Goal: Task Accomplishment & Management: Complete application form

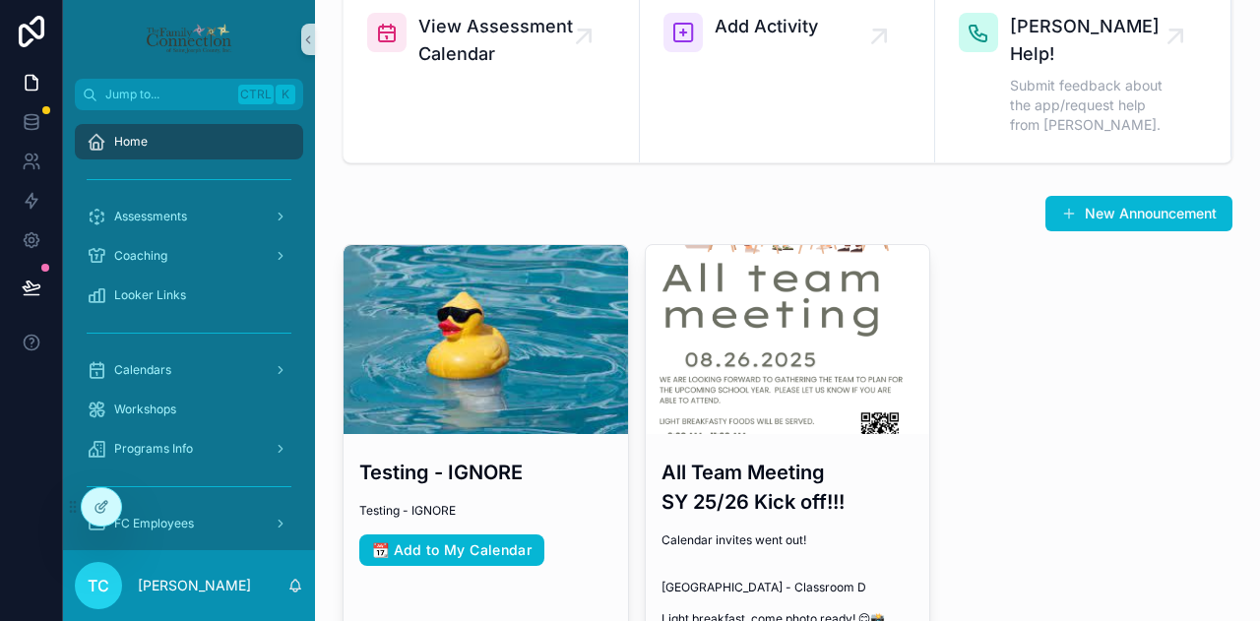
scroll to position [197, 0]
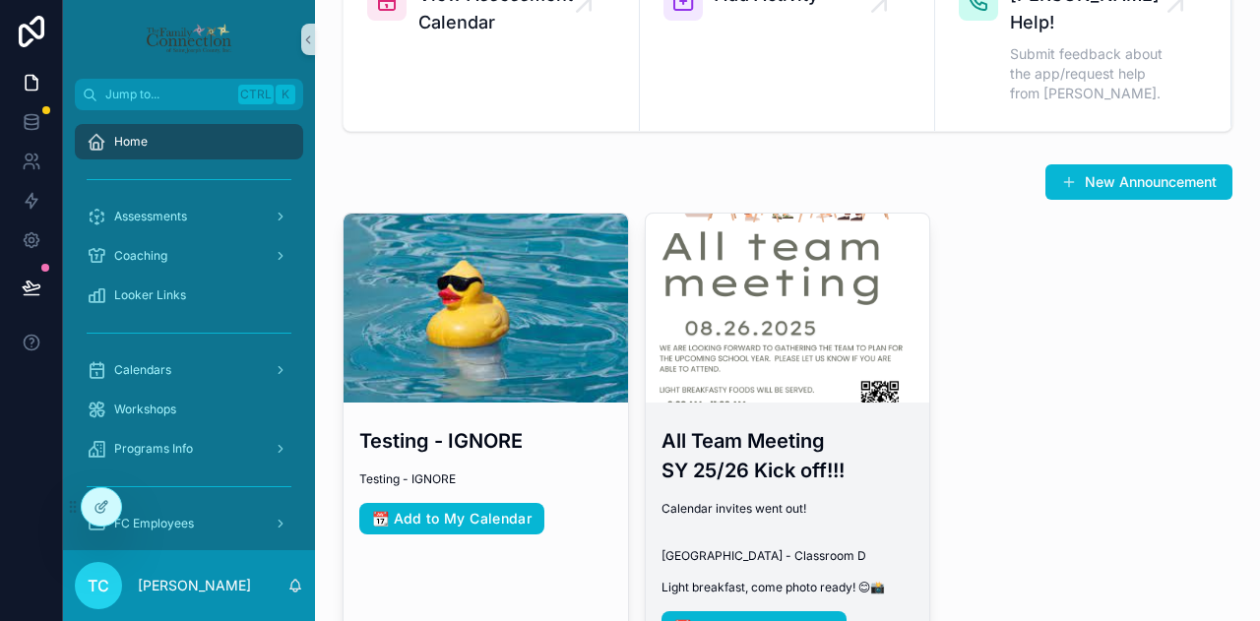
click at [778, 434] on h3 "All Team Meeting SY 25/26 Kick off!!!" at bounding box center [787, 455] width 253 height 59
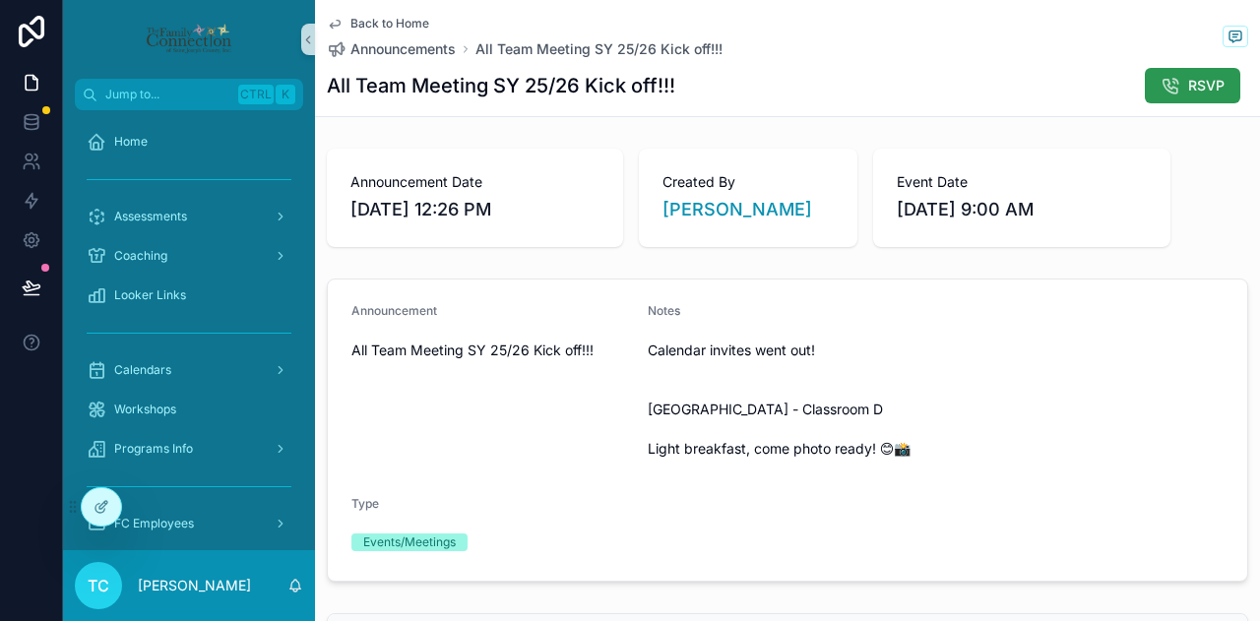
click at [1188, 88] on span "RSVP" at bounding box center [1206, 86] width 36 height 20
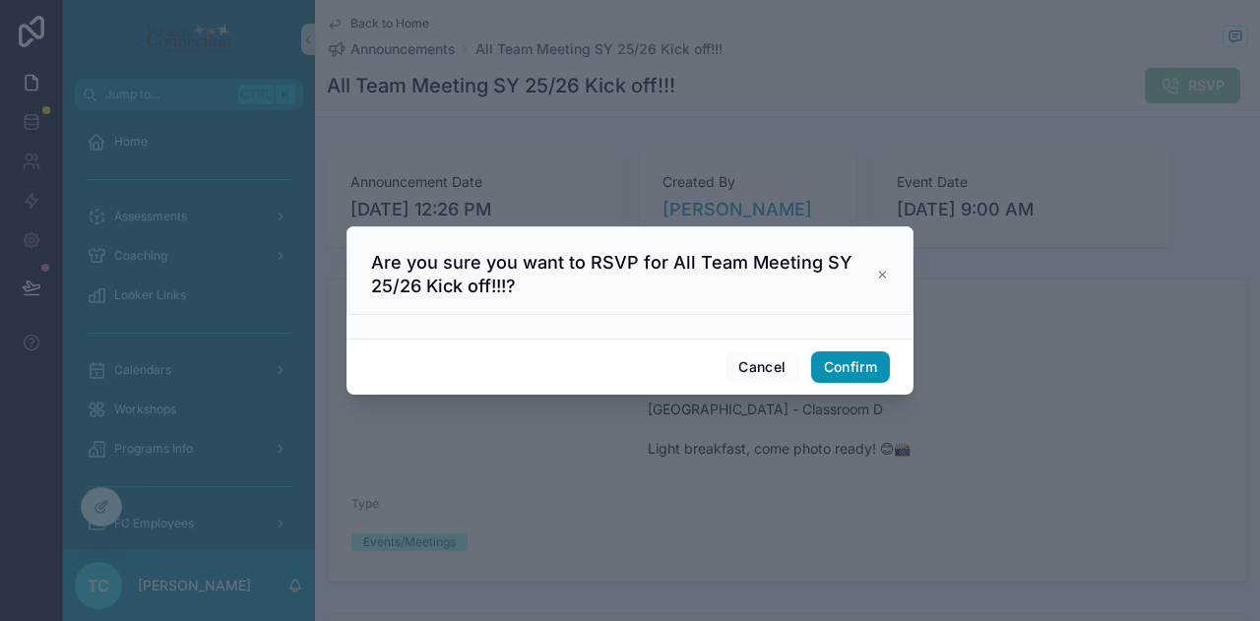
click at [840, 369] on button "Confirm" at bounding box center [850, 366] width 79 height 31
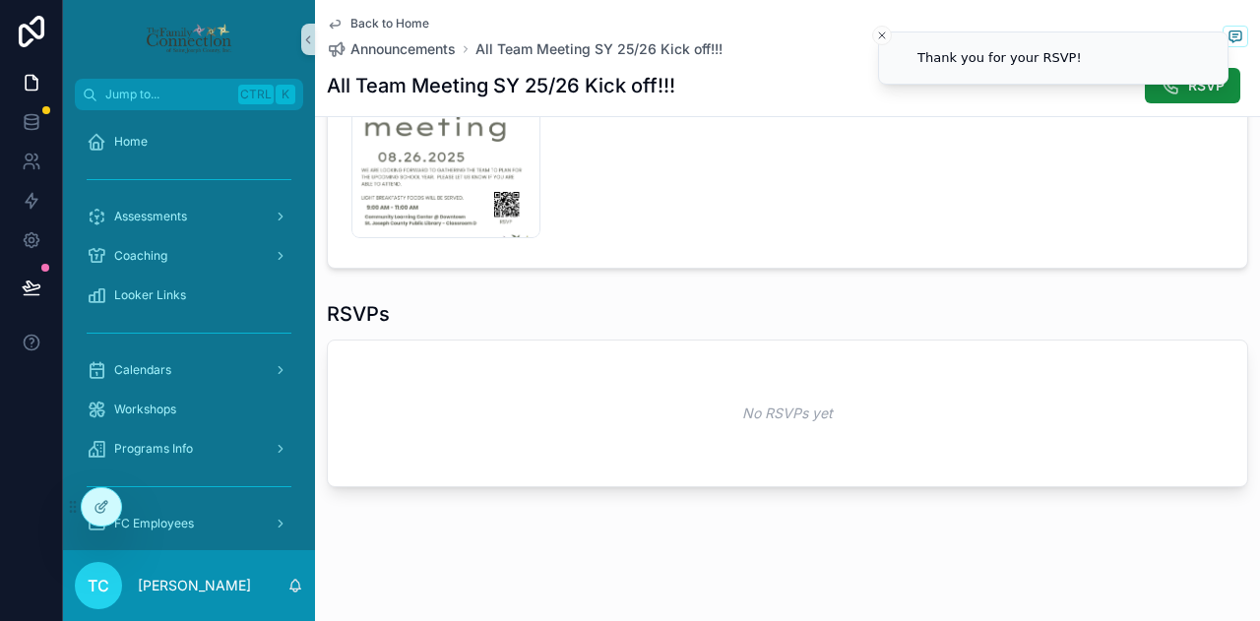
scroll to position [691, 0]
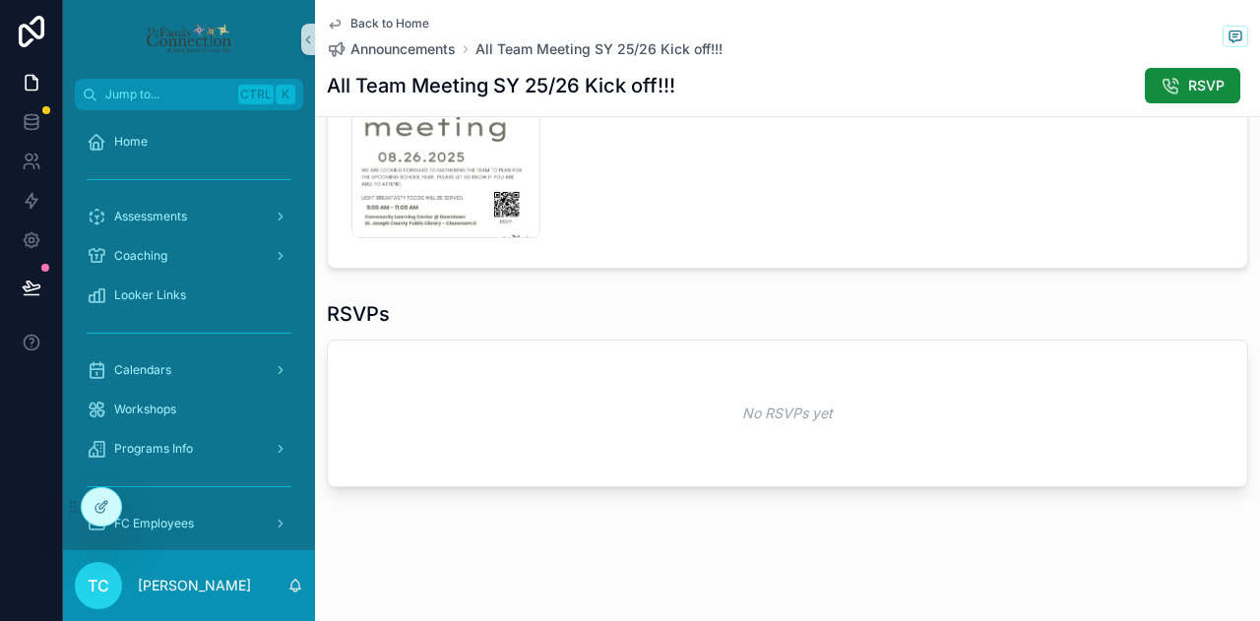
click at [923, 317] on div "RSVPs" at bounding box center [787, 314] width 921 height 28
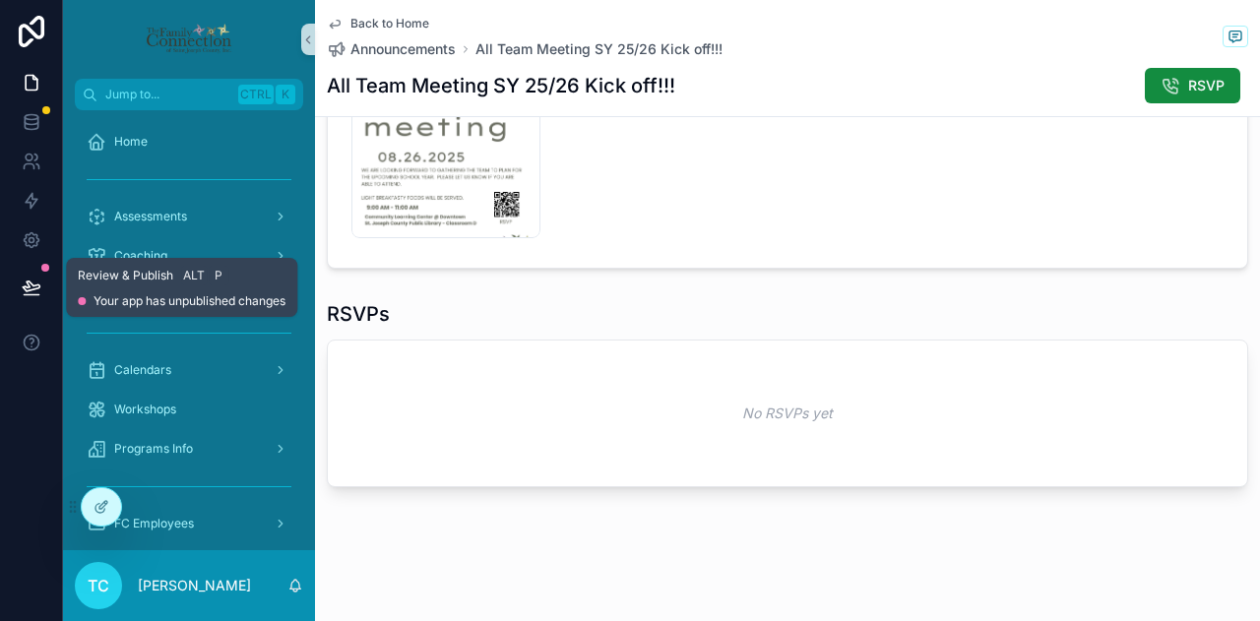
click at [23, 283] on icon at bounding box center [32, 288] width 20 height 20
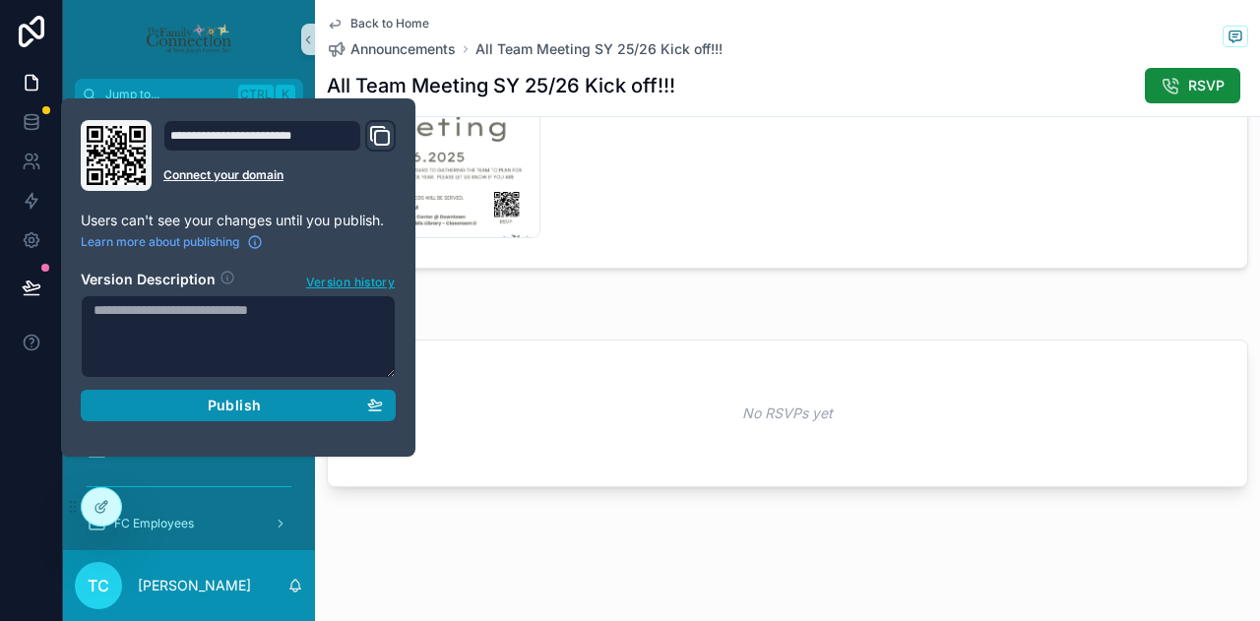
click at [275, 410] on div "Publish" at bounding box center [237, 406] width 289 height 18
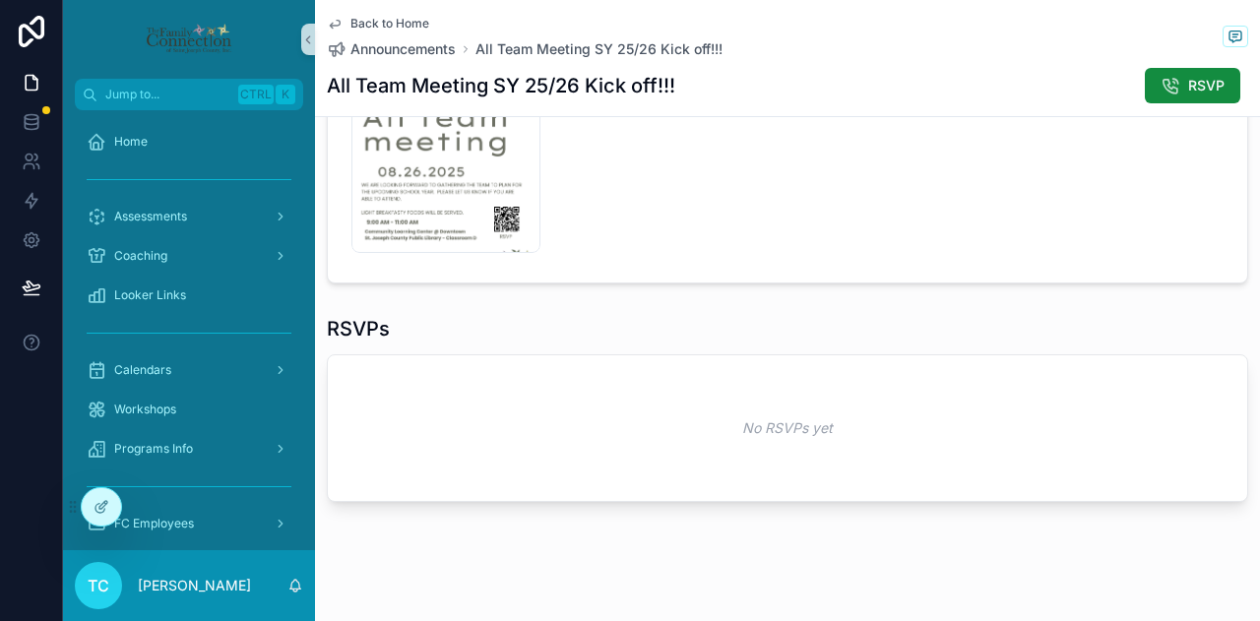
scroll to position [691, 0]
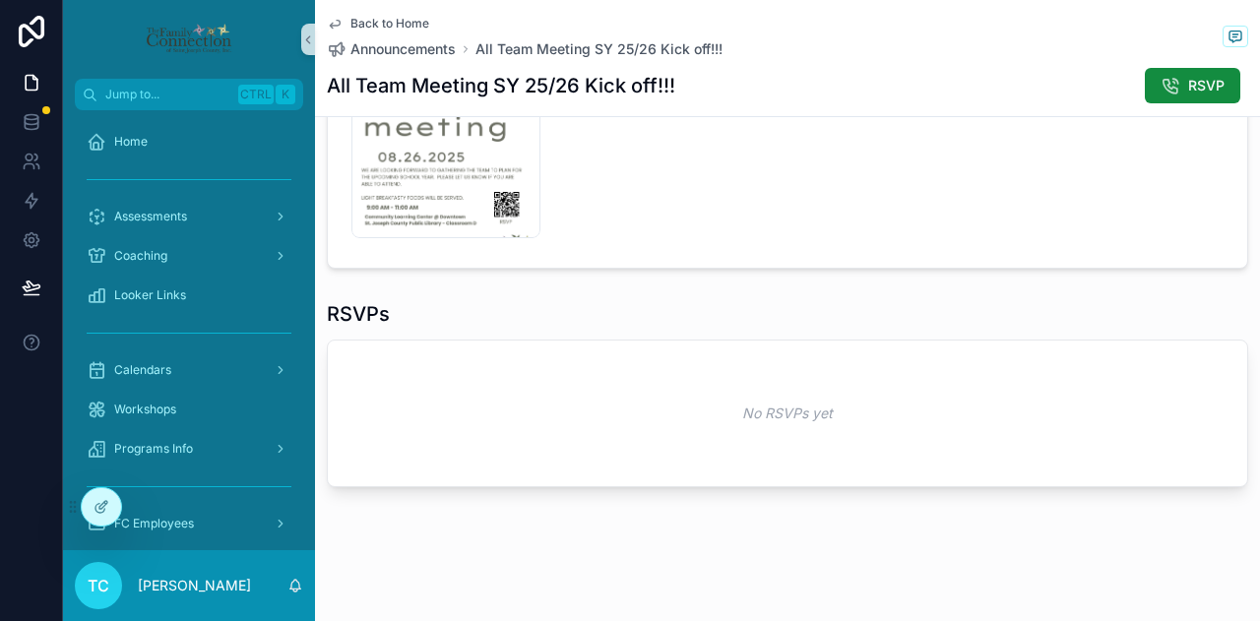
click at [764, 312] on div "RSVPs" at bounding box center [787, 314] width 921 height 28
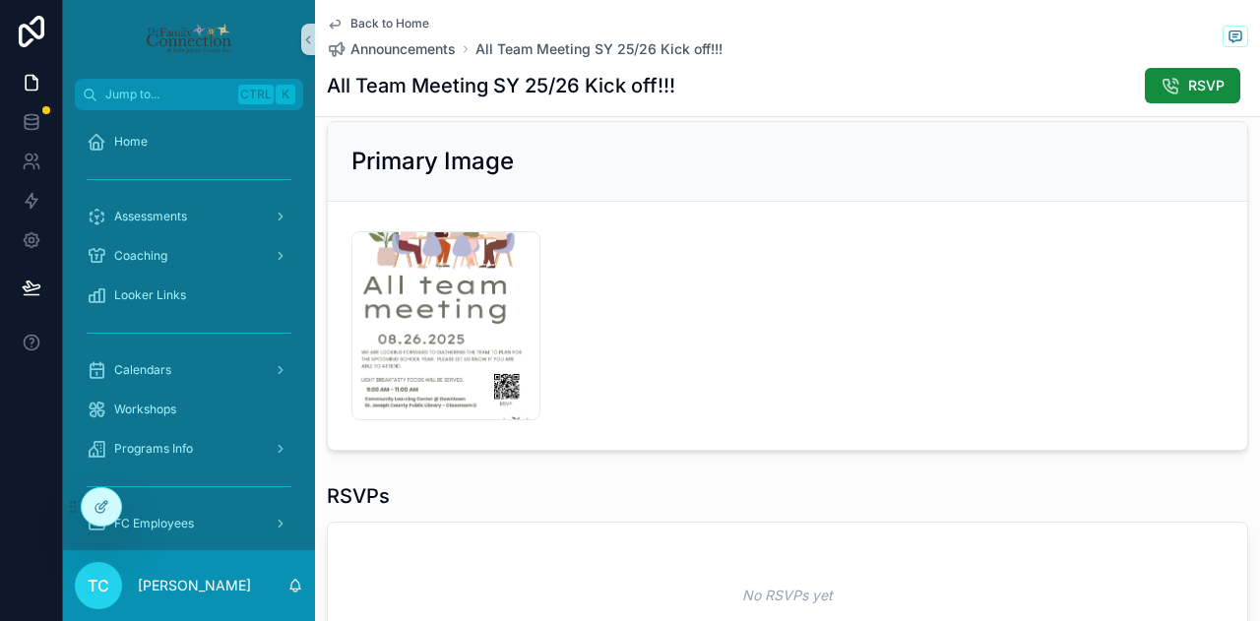
scroll to position [691, 0]
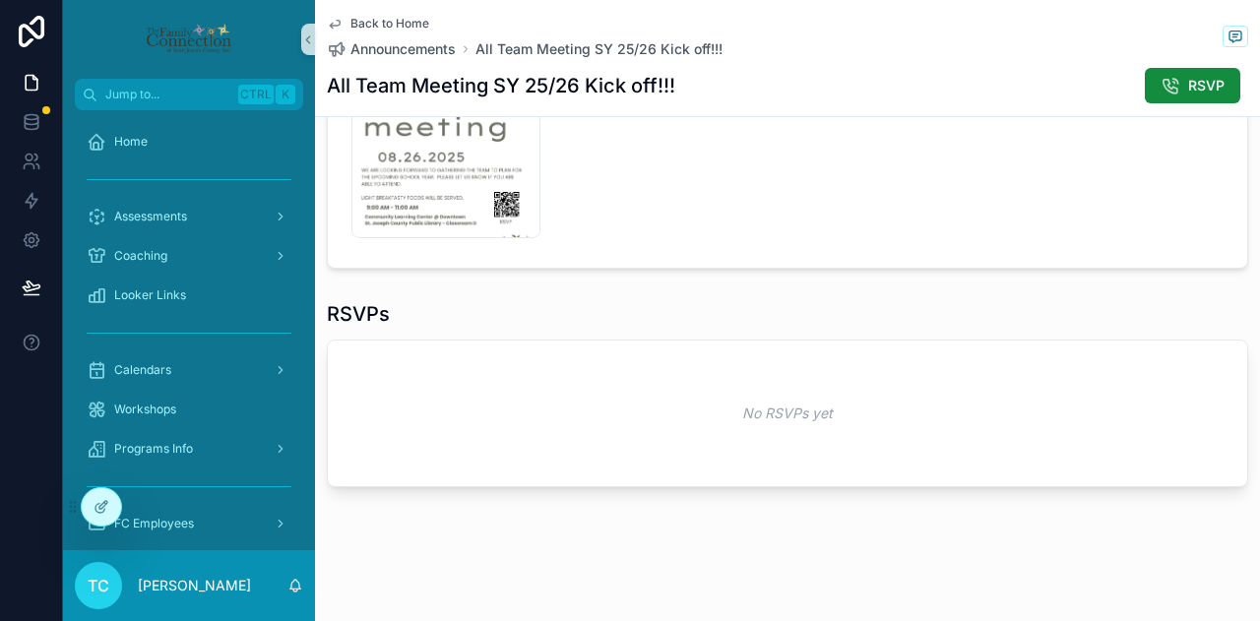
click at [865, 306] on div "RSVPs" at bounding box center [787, 314] width 921 height 28
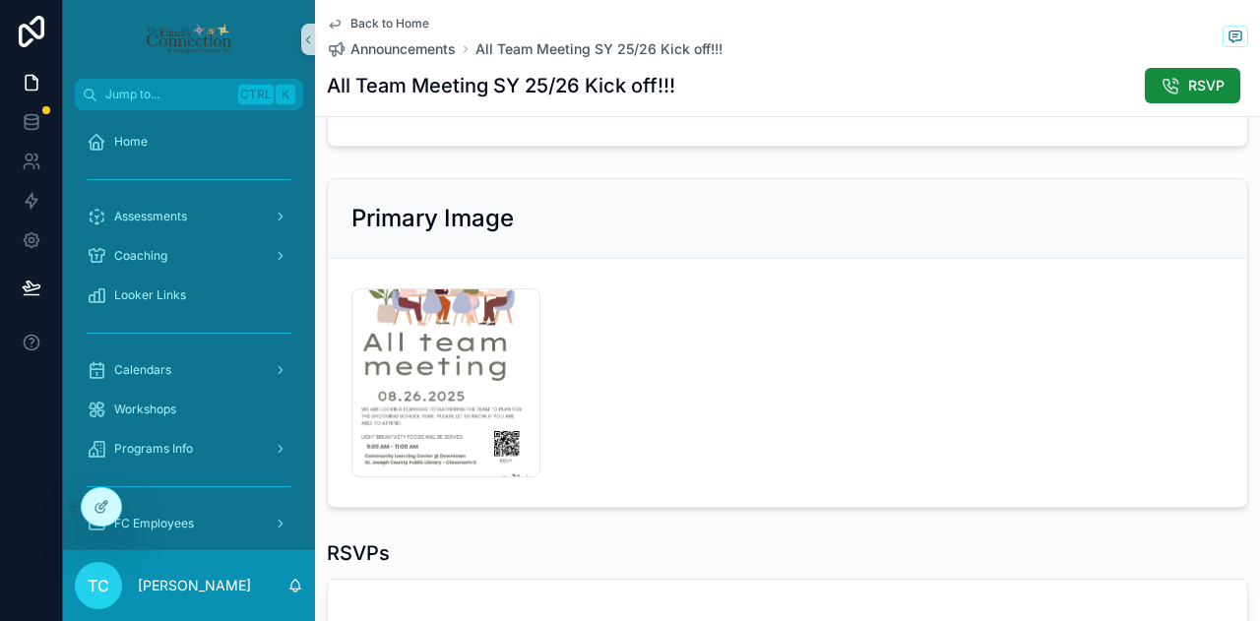
scroll to position [592, 0]
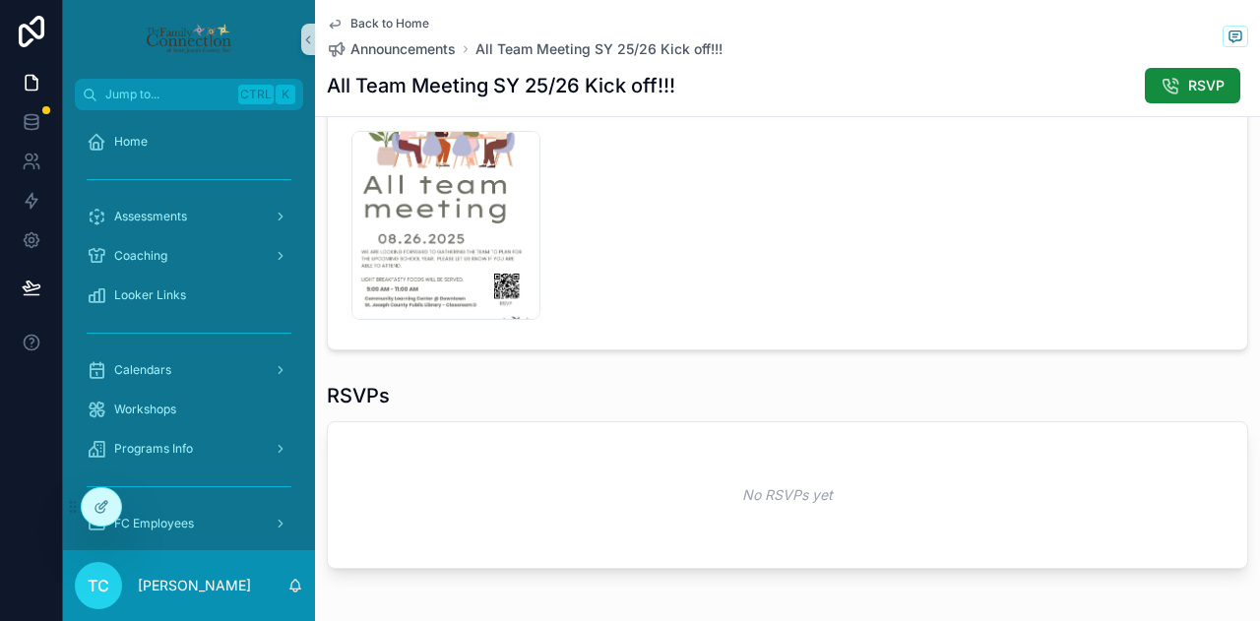
click at [842, 530] on div "No RSVPs yet" at bounding box center [787, 495] width 919 height 146
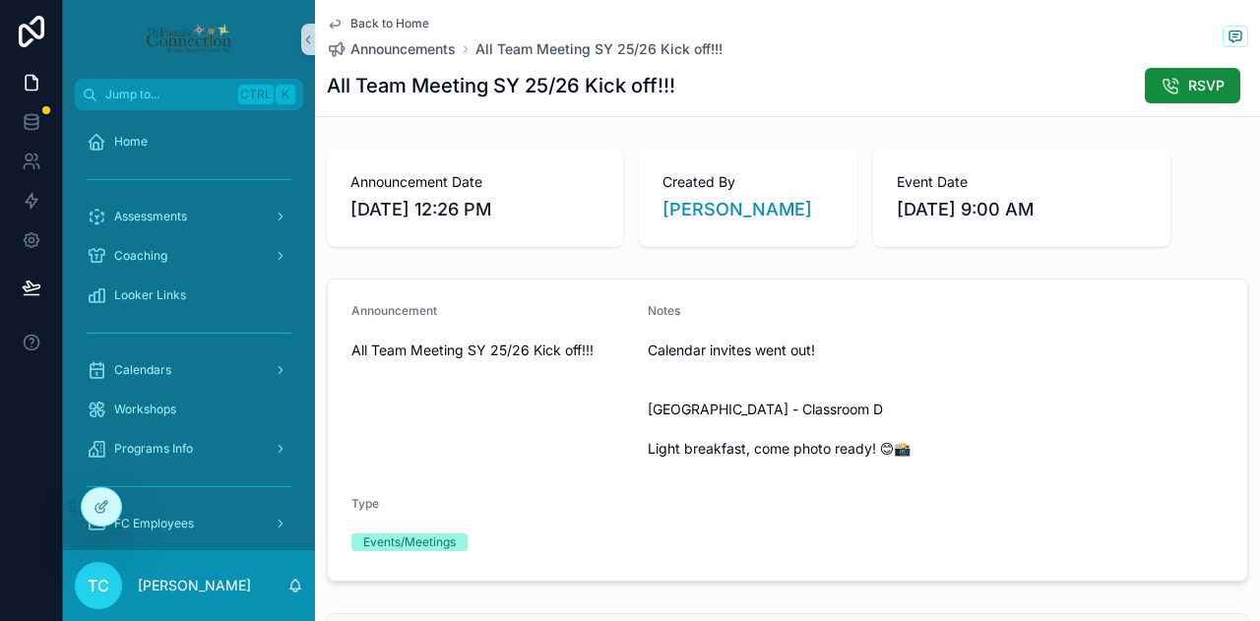
scroll to position [492, 0]
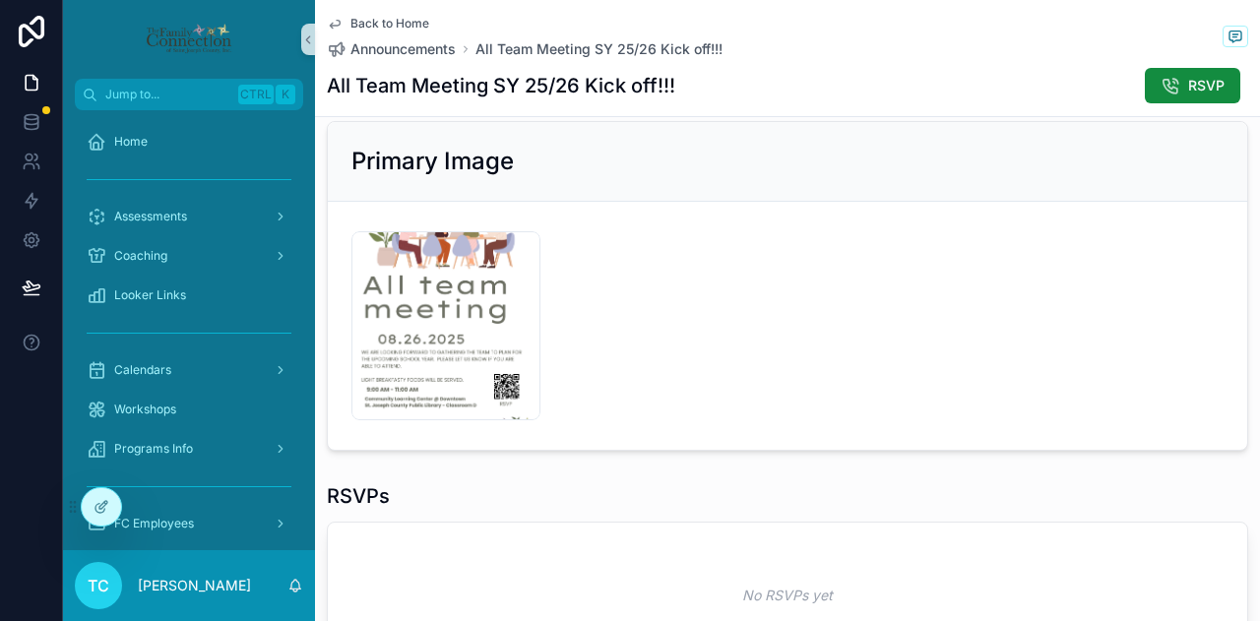
click at [681, 507] on div "RSVPs" at bounding box center [787, 496] width 921 height 28
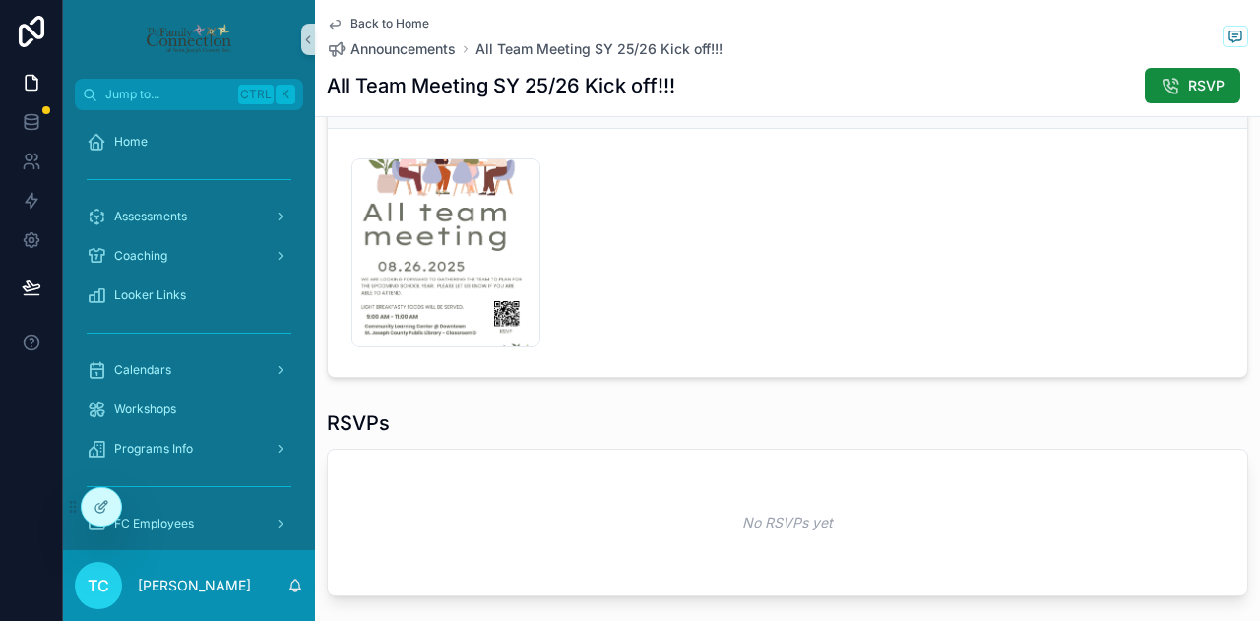
scroll to position [691, 0]
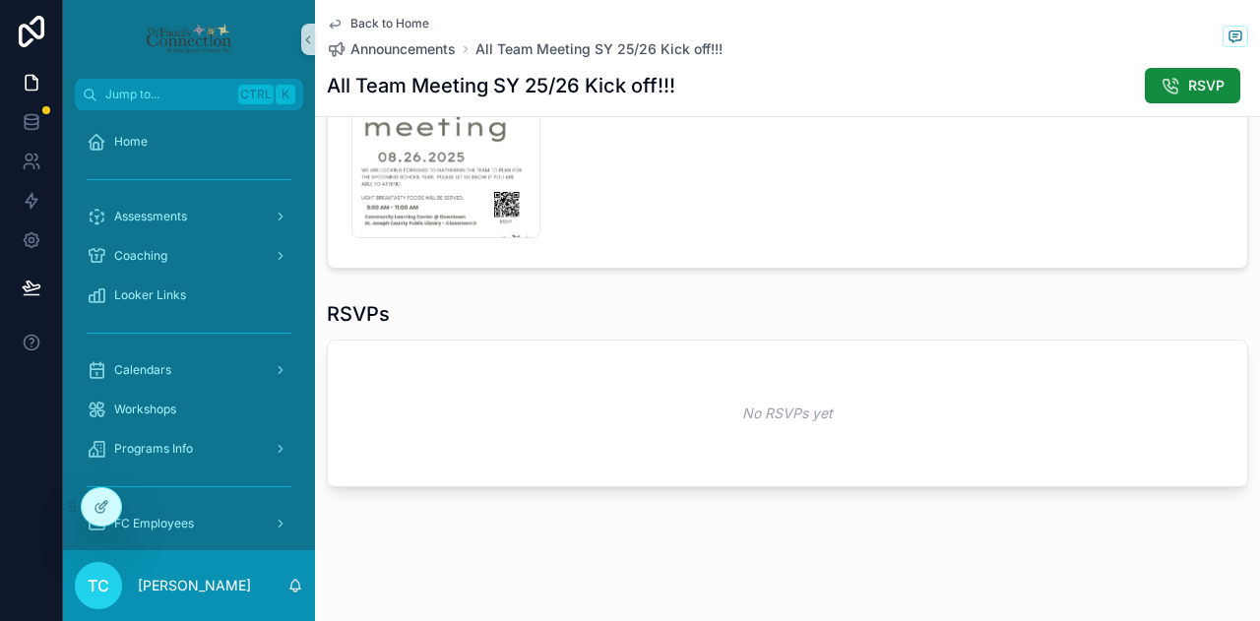
click at [902, 426] on div "No RSVPs yet" at bounding box center [787, 414] width 919 height 146
click at [146, 505] on icon at bounding box center [145, 507] width 16 height 16
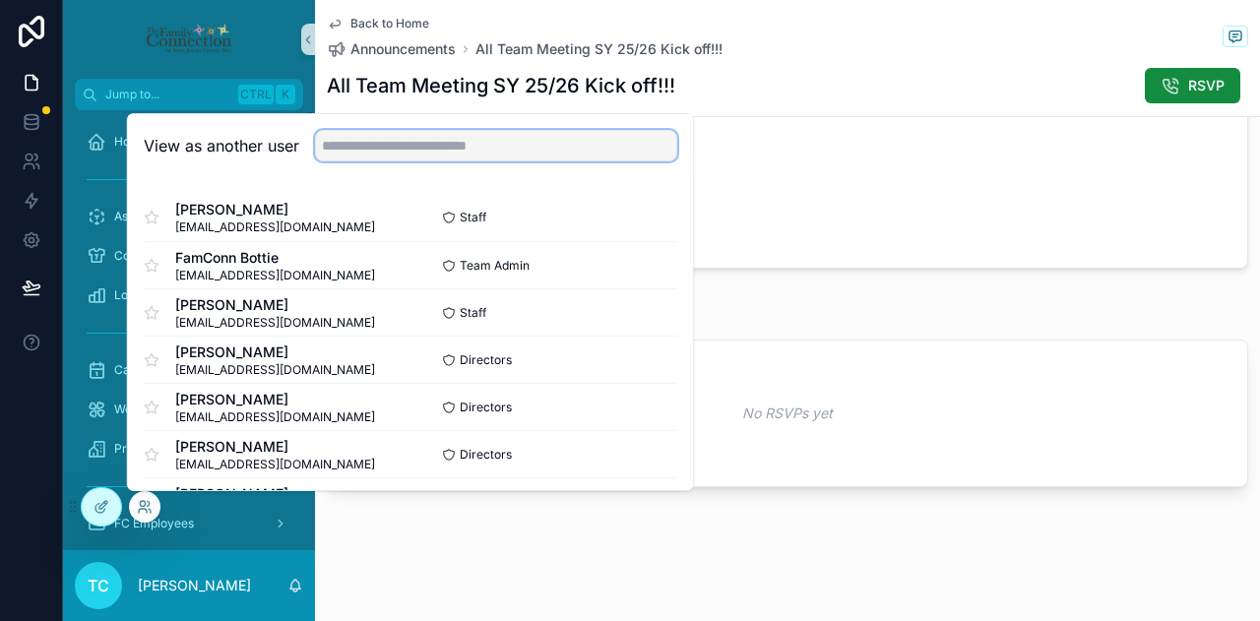
click at [512, 138] on input "text" at bounding box center [496, 145] width 362 height 31
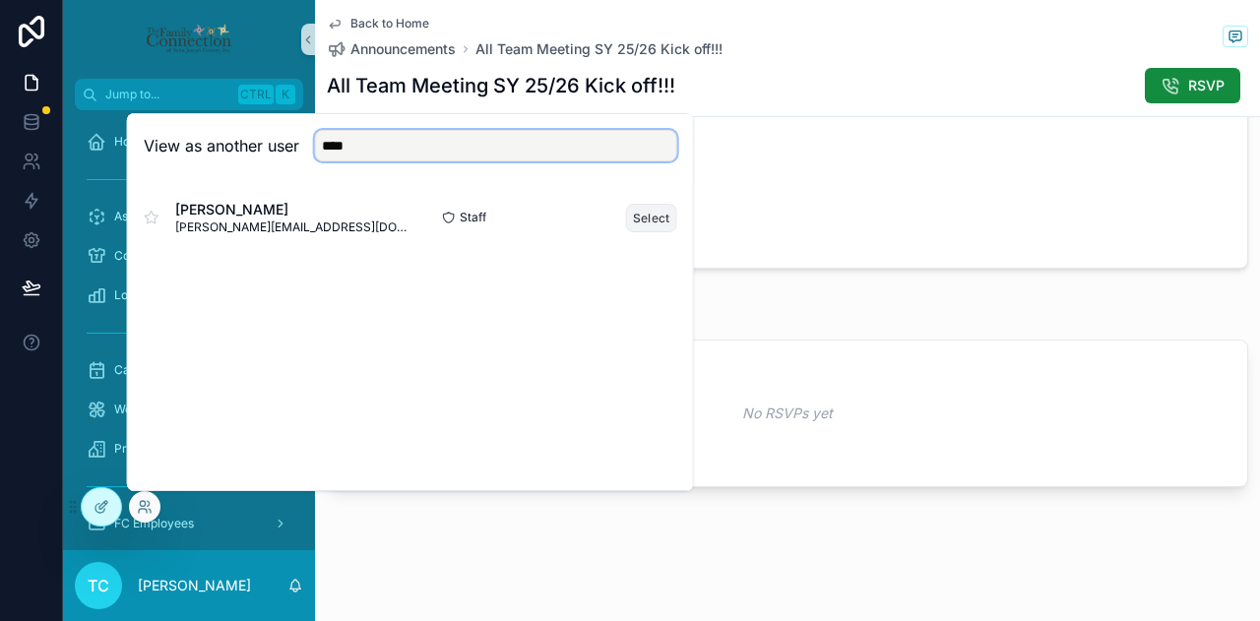
type input "****"
click at [642, 221] on button "Select" at bounding box center [651, 218] width 51 height 29
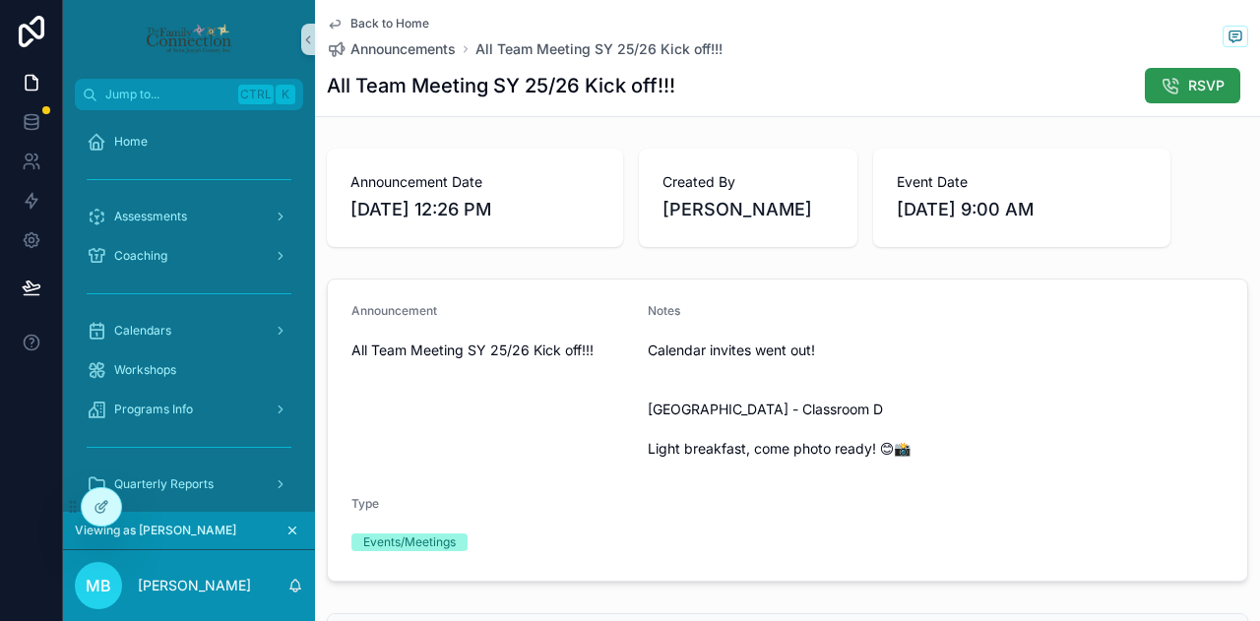
click at [1189, 77] on span "RSVP" at bounding box center [1206, 86] width 36 height 20
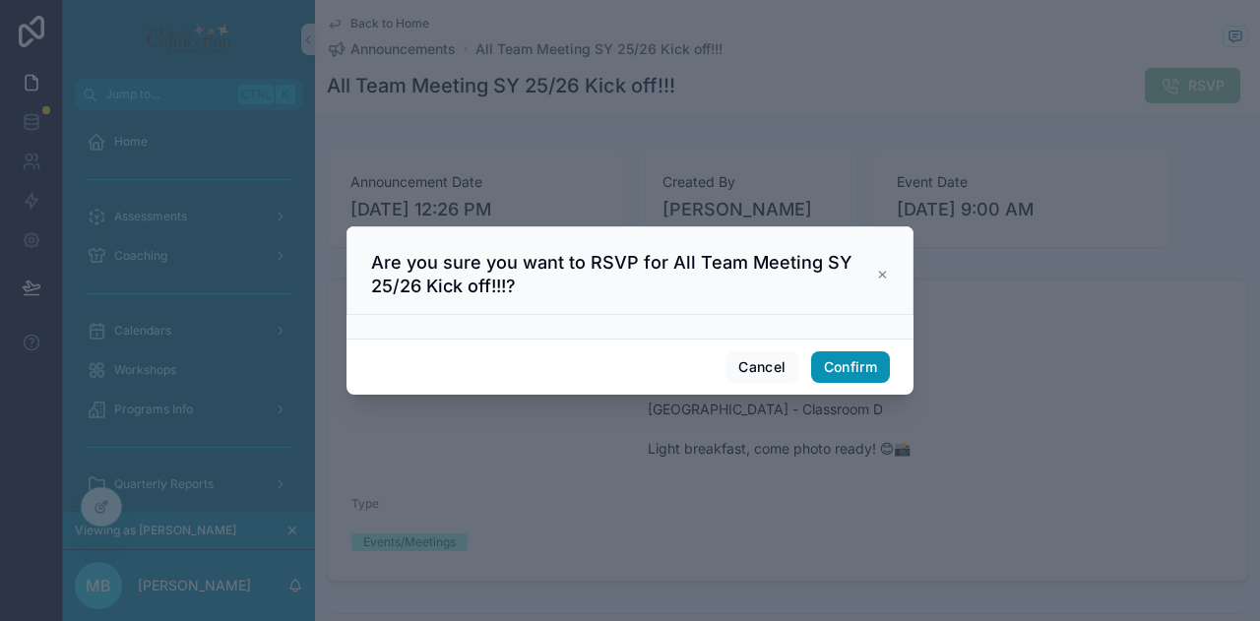
click at [851, 379] on button "Confirm" at bounding box center [850, 366] width 79 height 31
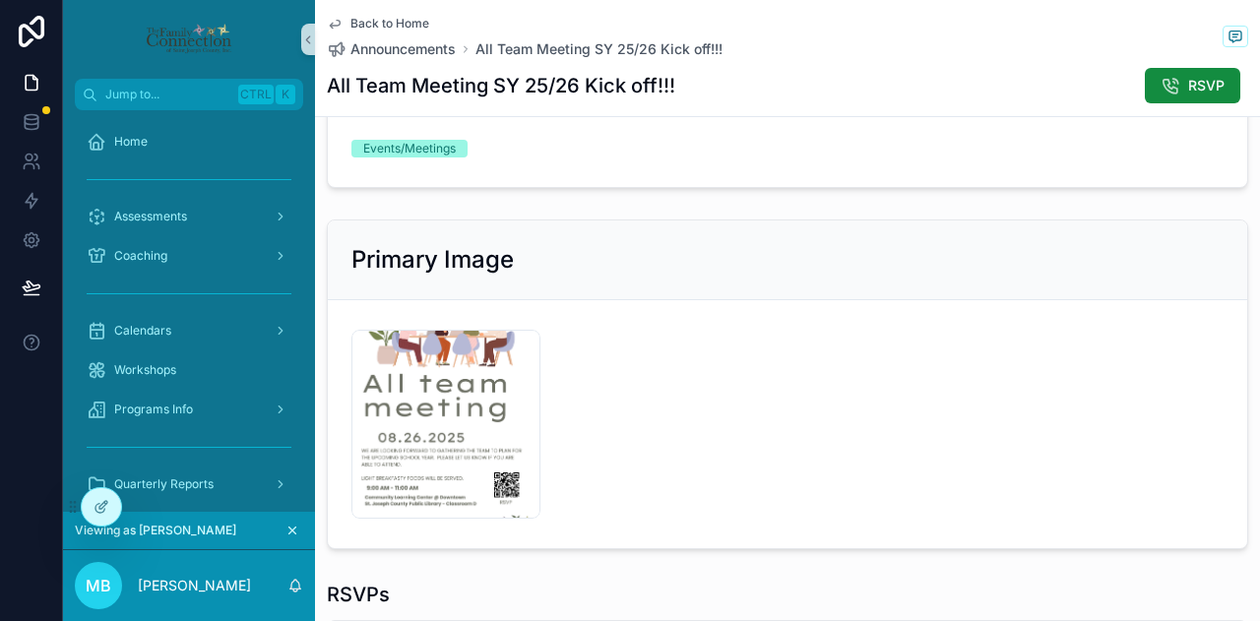
scroll to position [691, 0]
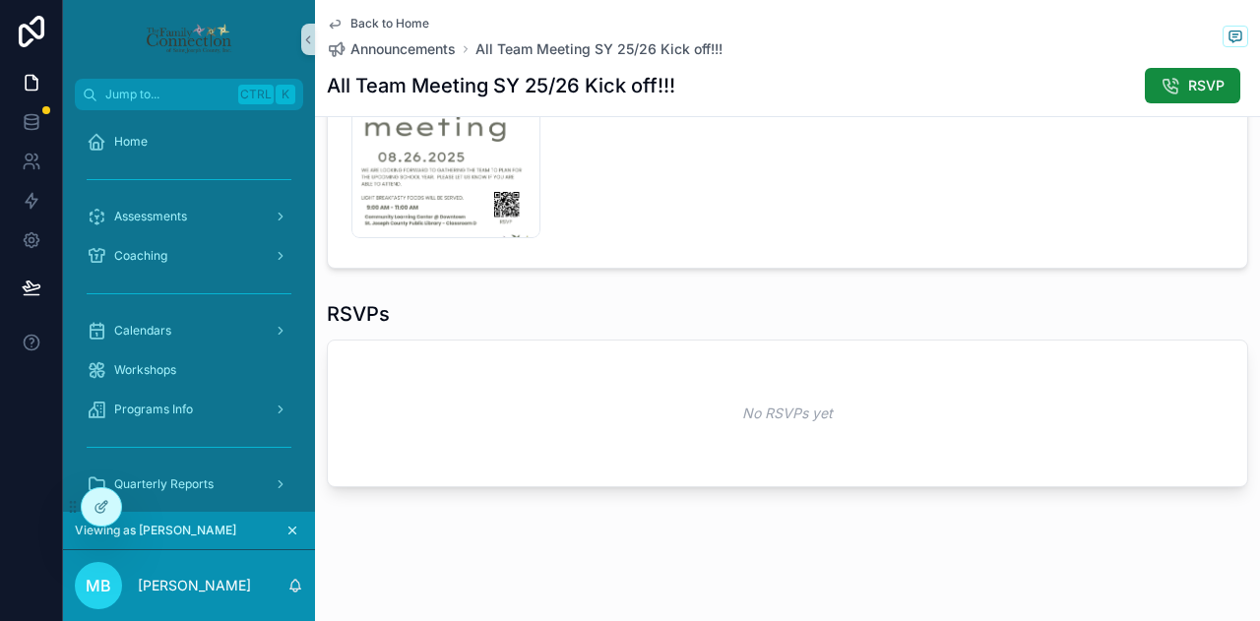
click at [291, 534] on icon "scrollable content" at bounding box center [292, 531] width 14 height 14
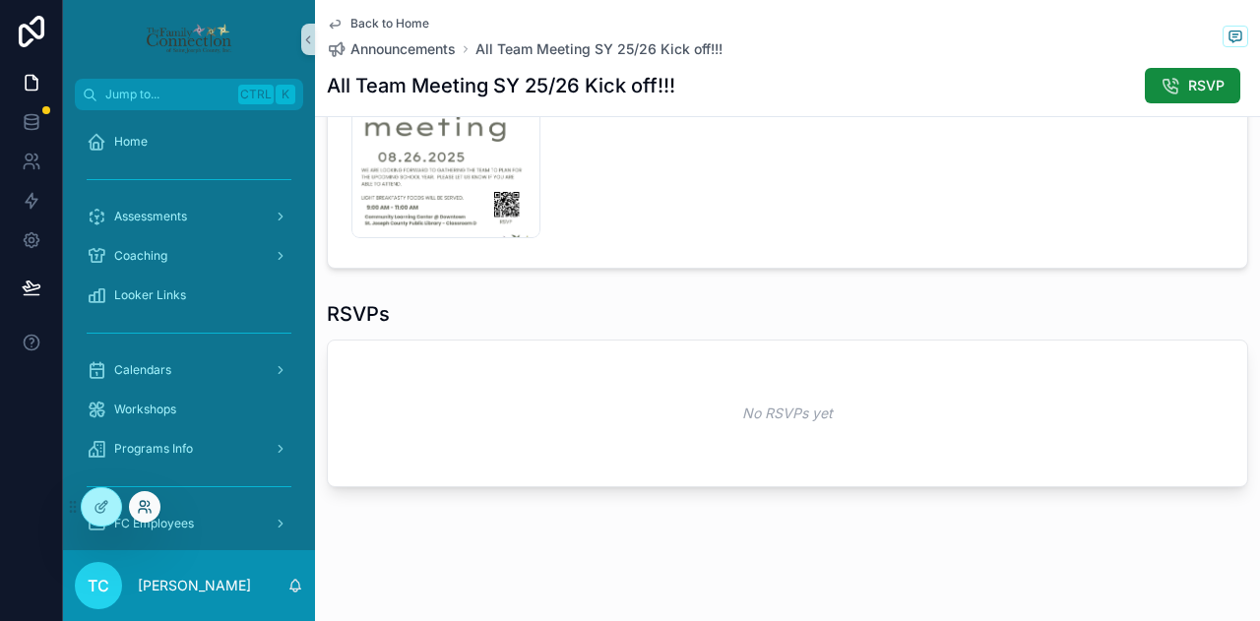
click at [146, 505] on icon at bounding box center [145, 507] width 16 height 16
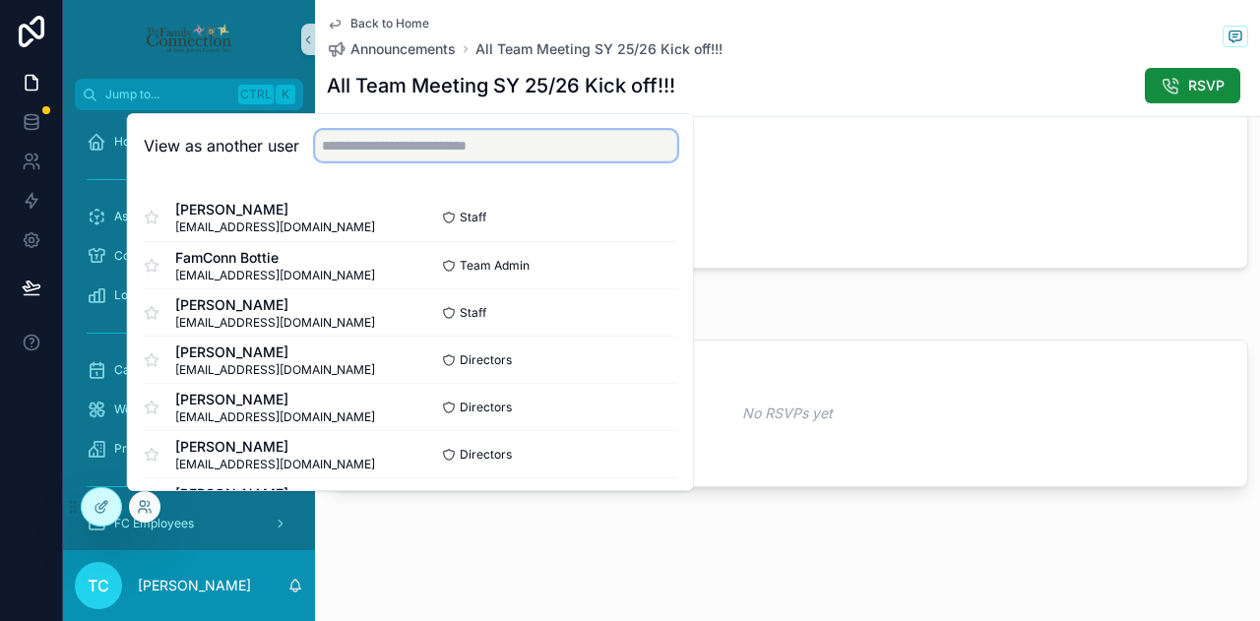
click at [561, 145] on input "text" at bounding box center [496, 145] width 362 height 31
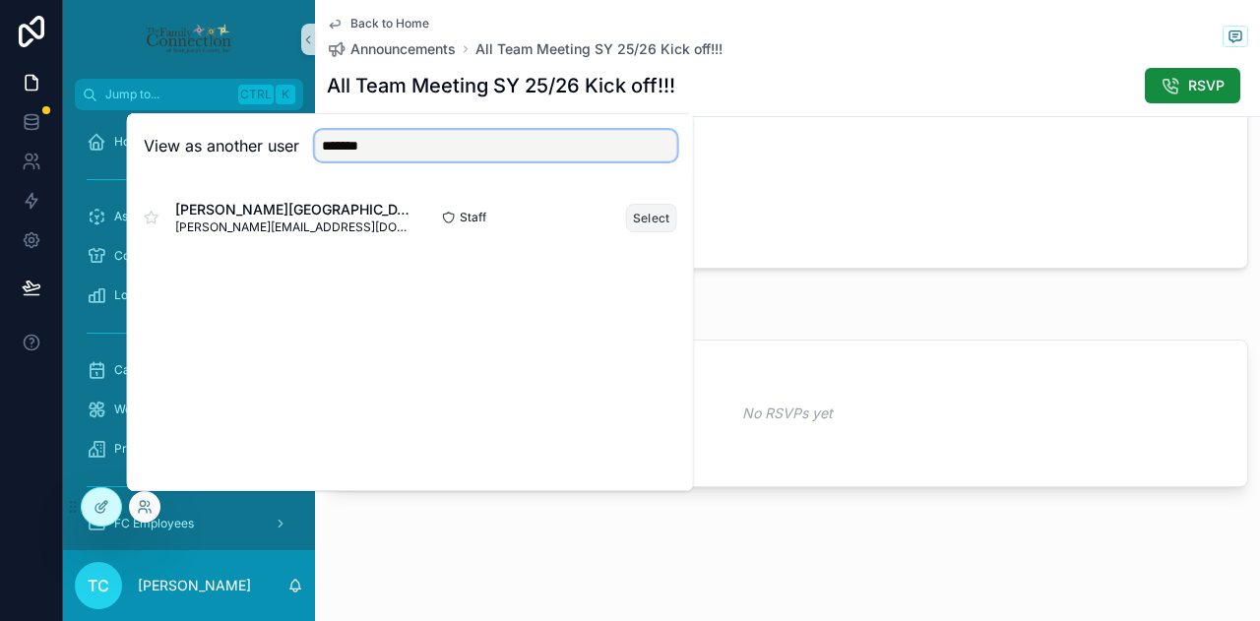
type input "*******"
click at [645, 223] on button "Select" at bounding box center [651, 218] width 51 height 29
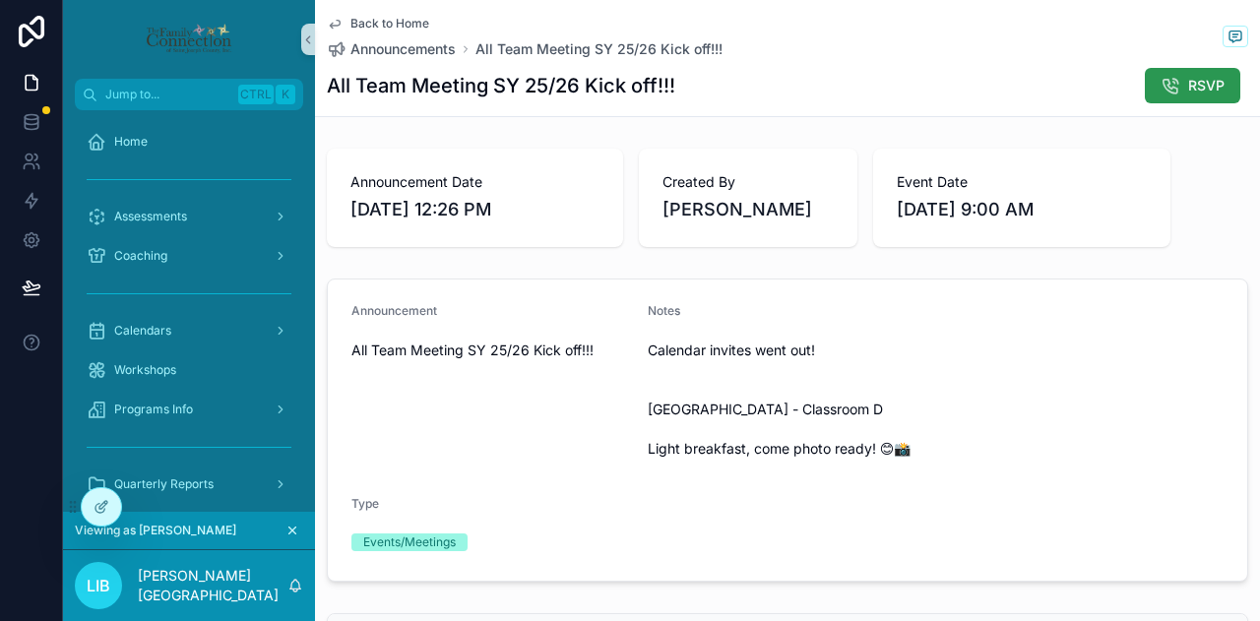
click at [1188, 78] on span "RSVP" at bounding box center [1206, 86] width 36 height 20
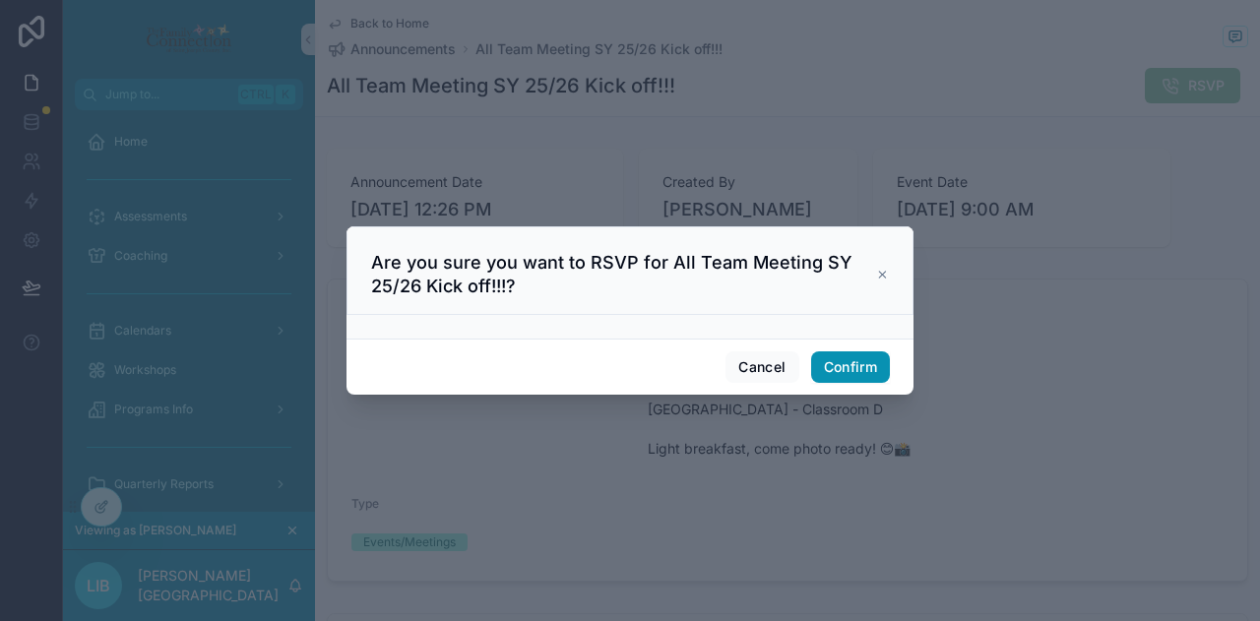
drag, startPoint x: 858, startPoint y: 363, endPoint x: 844, endPoint y: 369, distance: 15.0
click at [857, 363] on button "Confirm" at bounding box center [850, 366] width 79 height 31
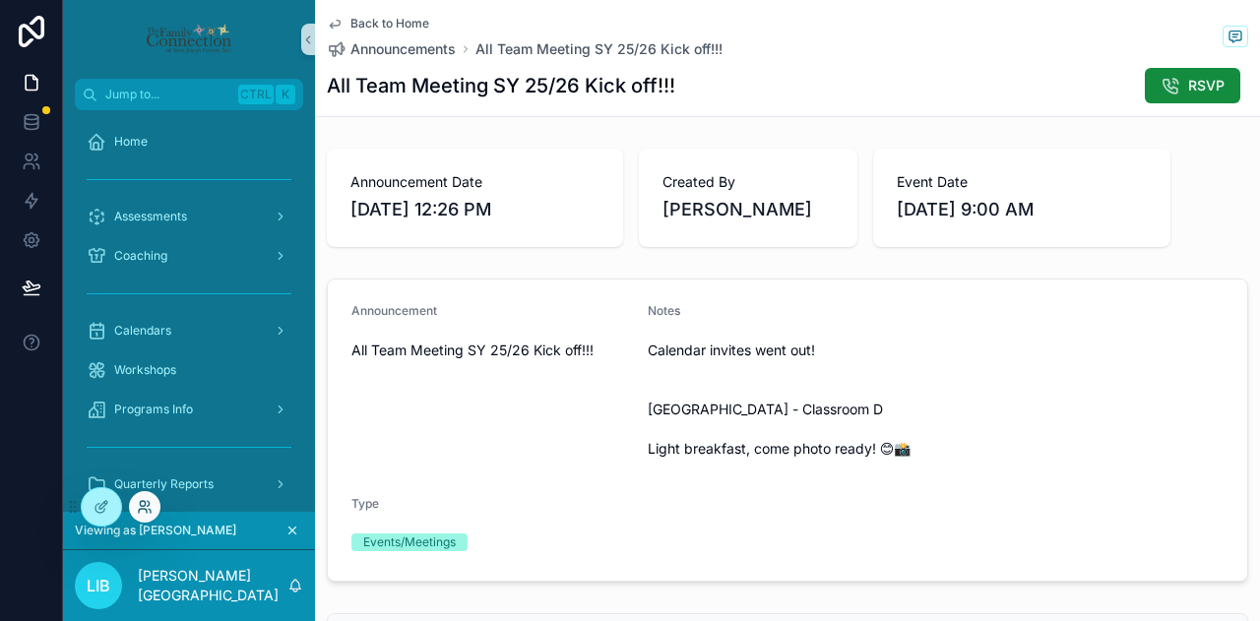
click at [146, 513] on icon at bounding box center [143, 511] width 8 height 4
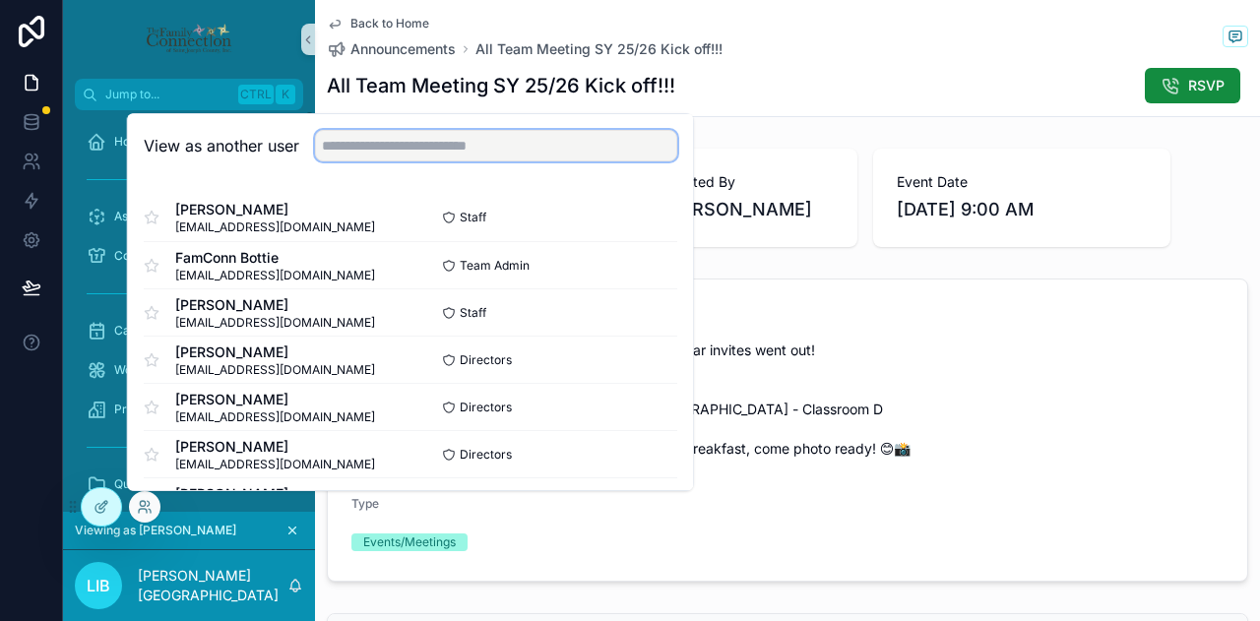
click at [463, 143] on input "text" at bounding box center [496, 145] width 362 height 31
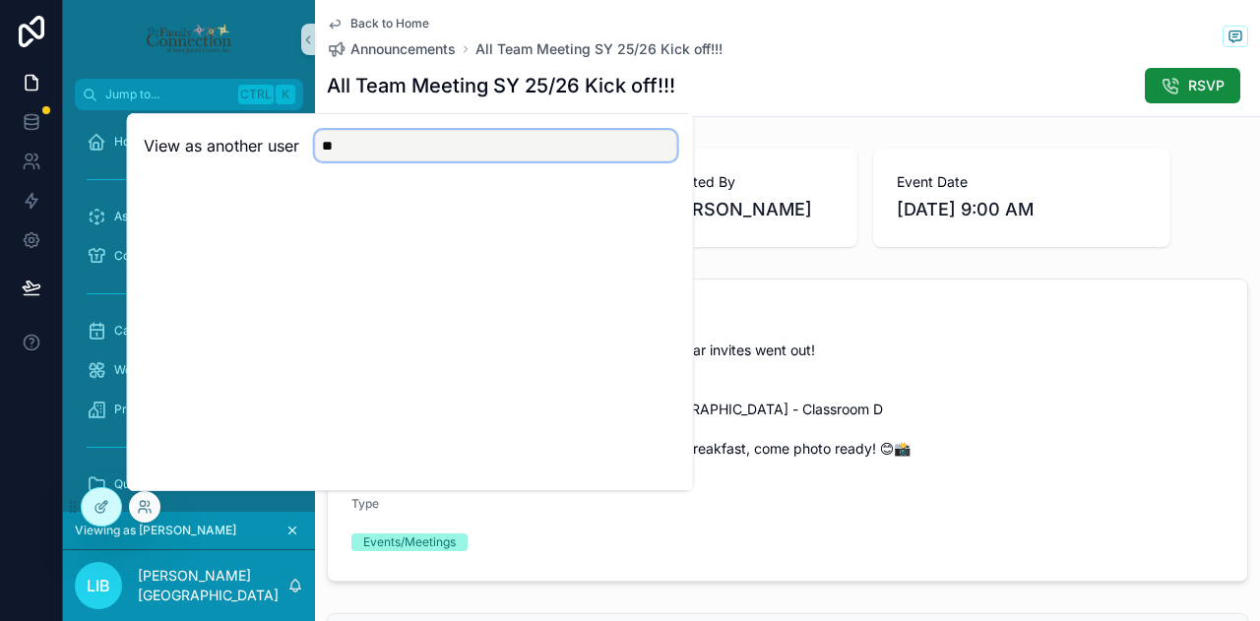
type input "*"
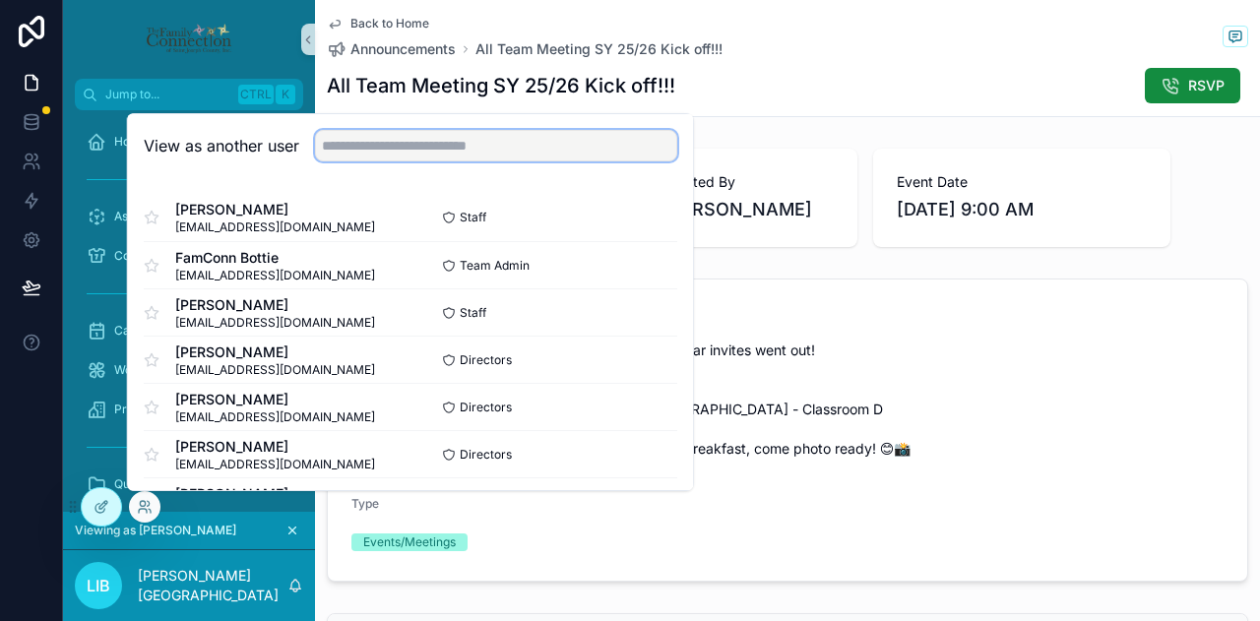
click at [566, 150] on input "text" at bounding box center [496, 145] width 362 height 31
click at [833, 78] on div "All Team Meeting SY 25/26 Kick off!!! RSVP" at bounding box center [787, 85] width 921 height 37
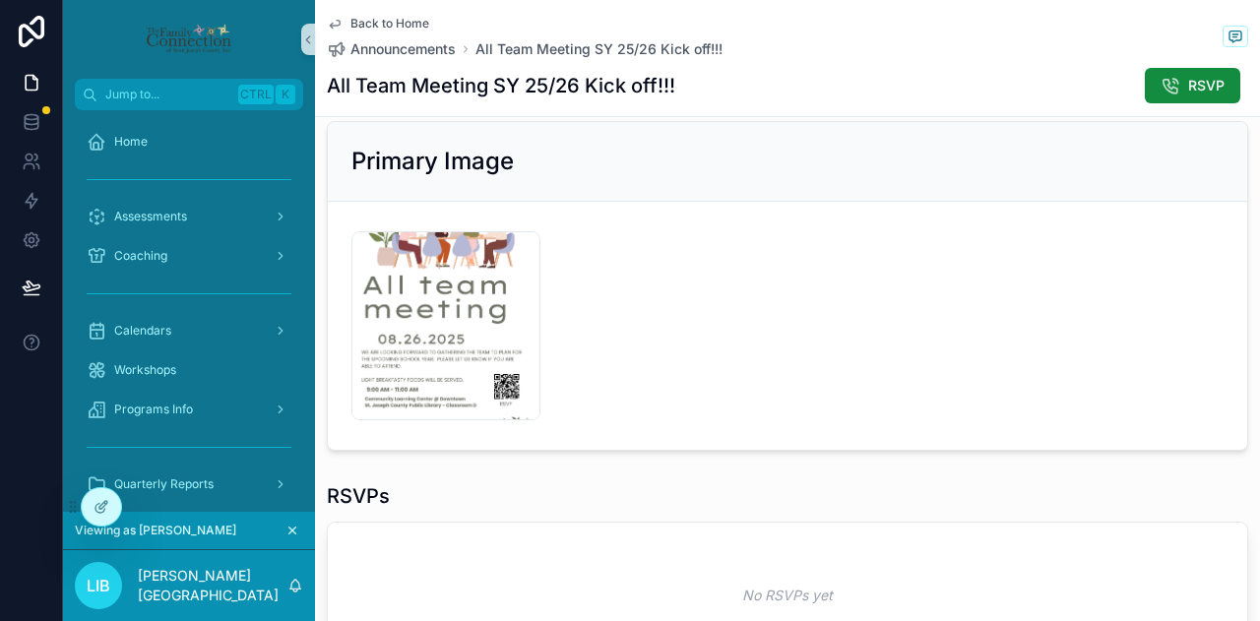
scroll to position [689, 0]
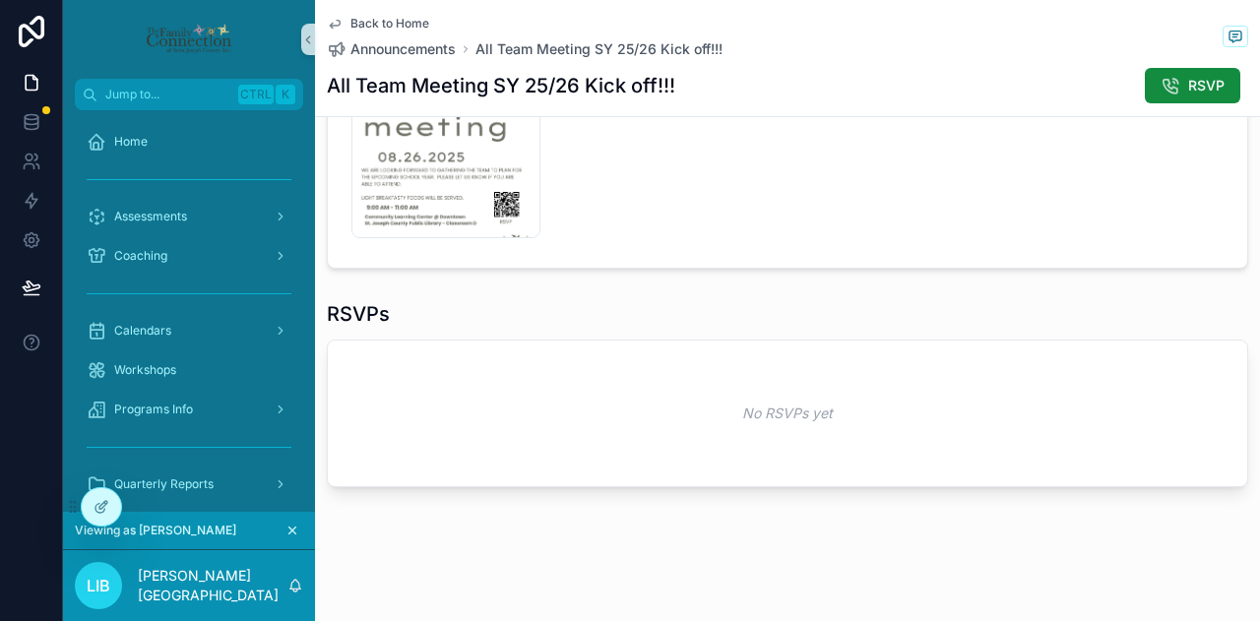
click at [290, 532] on icon "scrollable content" at bounding box center [292, 531] width 7 height 7
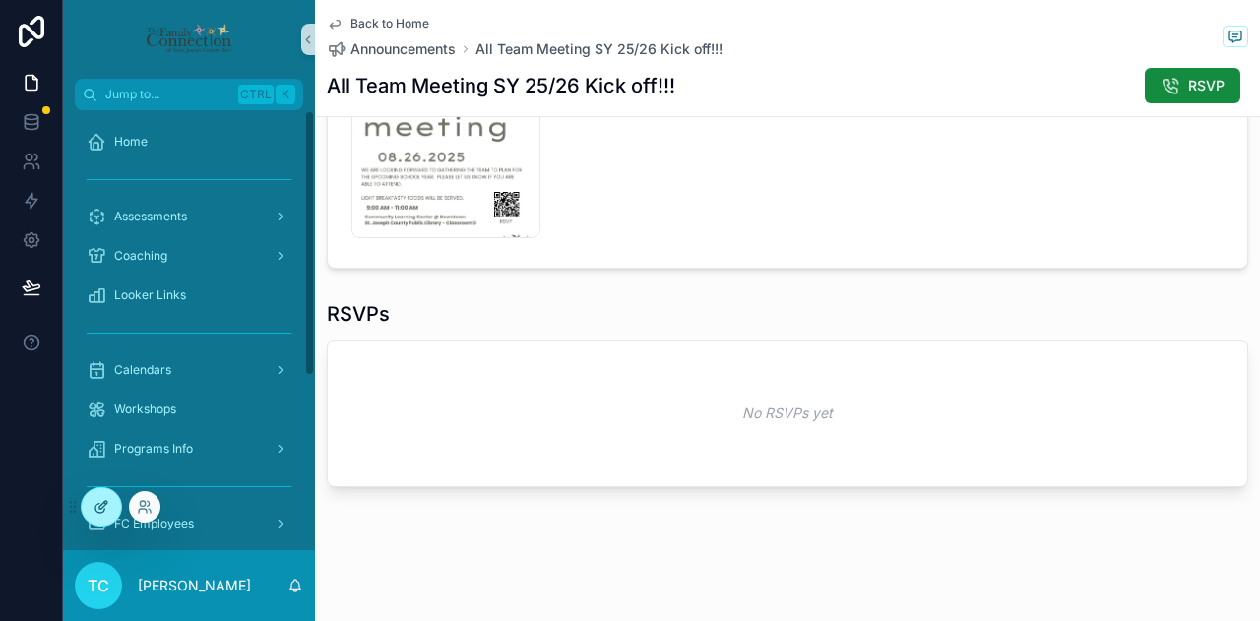
click at [97, 503] on icon at bounding box center [101, 507] width 16 height 16
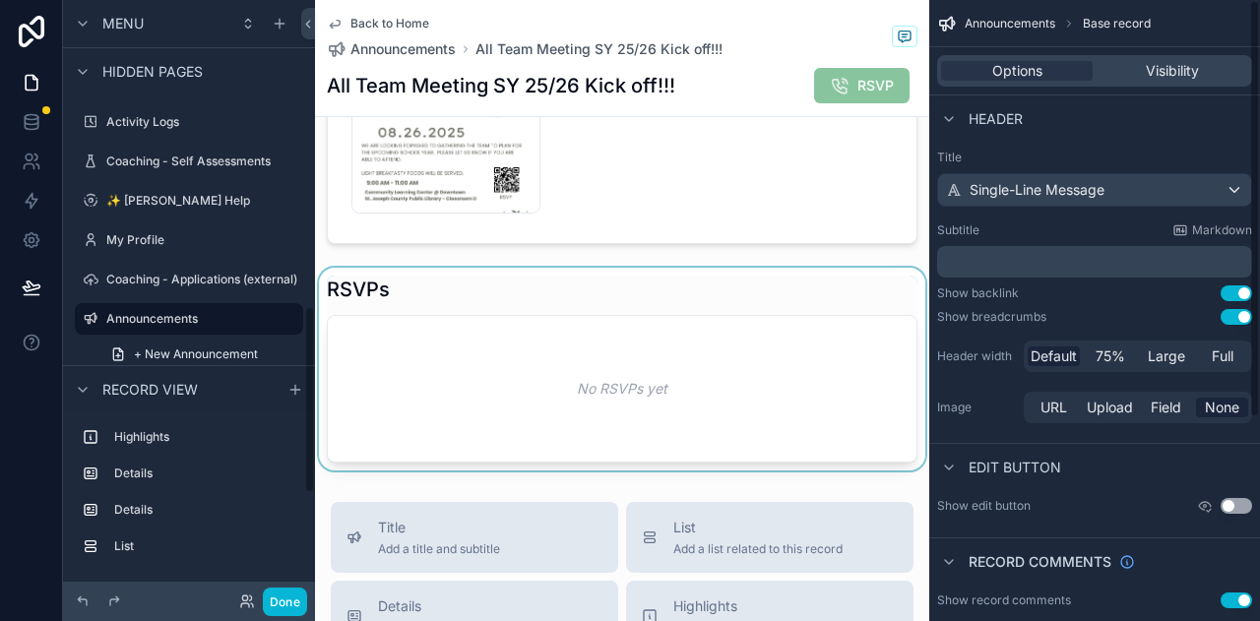
scroll to position [787, 0]
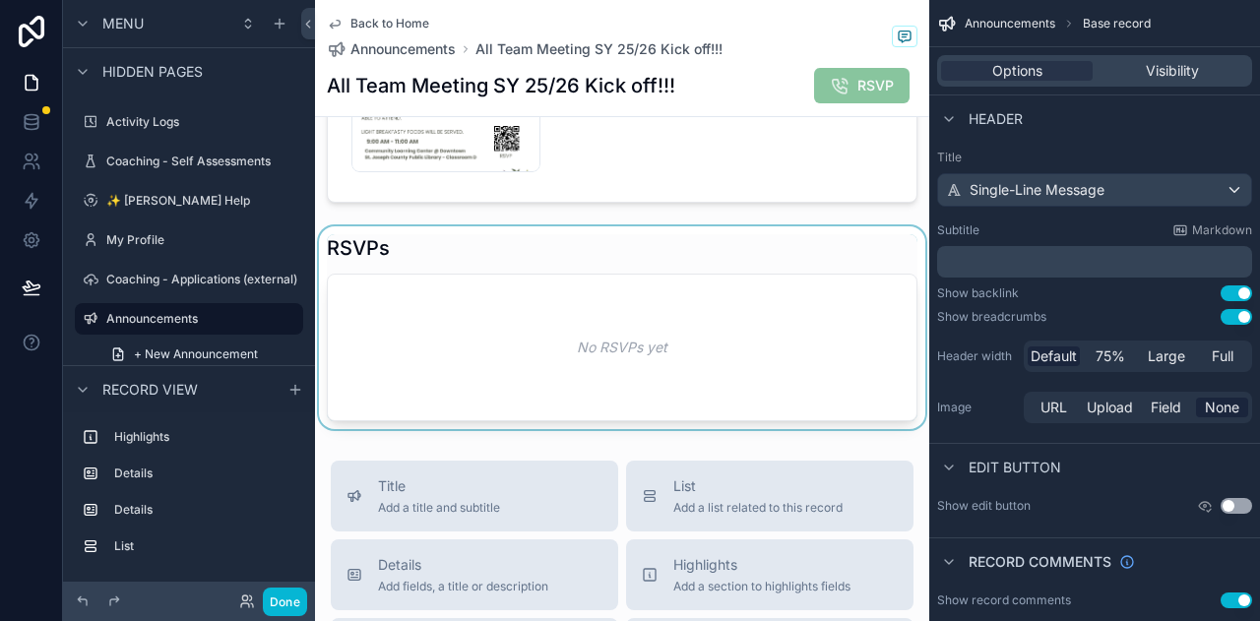
click at [712, 373] on div "scrollable content" at bounding box center [622, 327] width 614 height 203
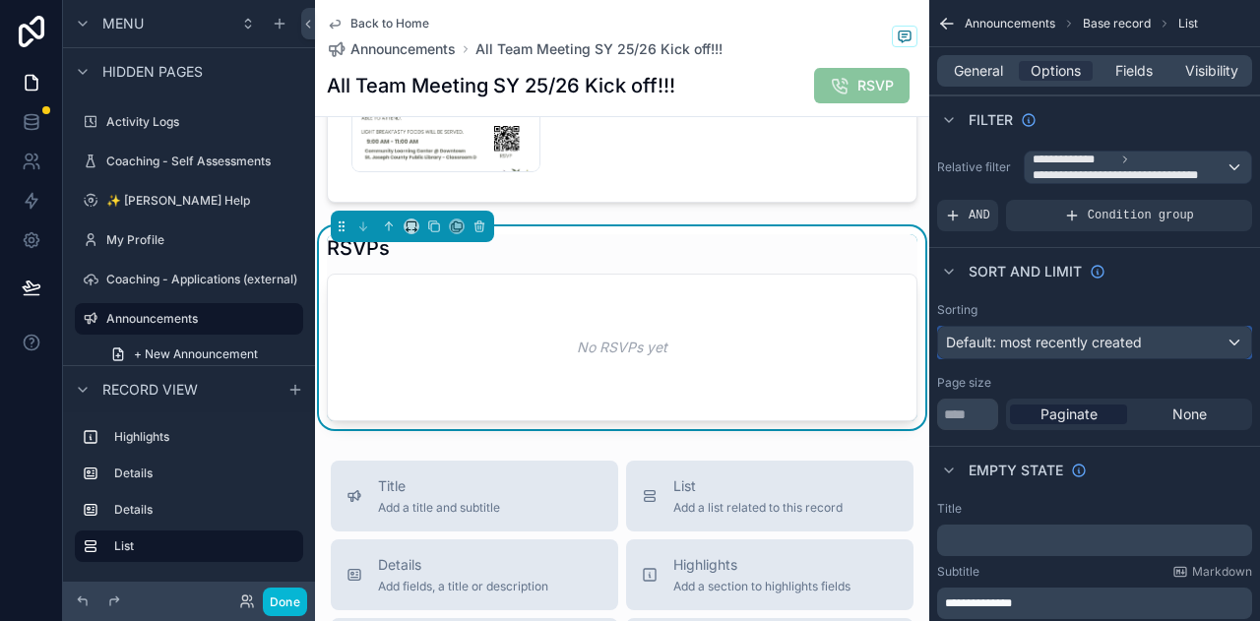
click at [1205, 333] on div "Default: most recently created" at bounding box center [1094, 342] width 313 height 31
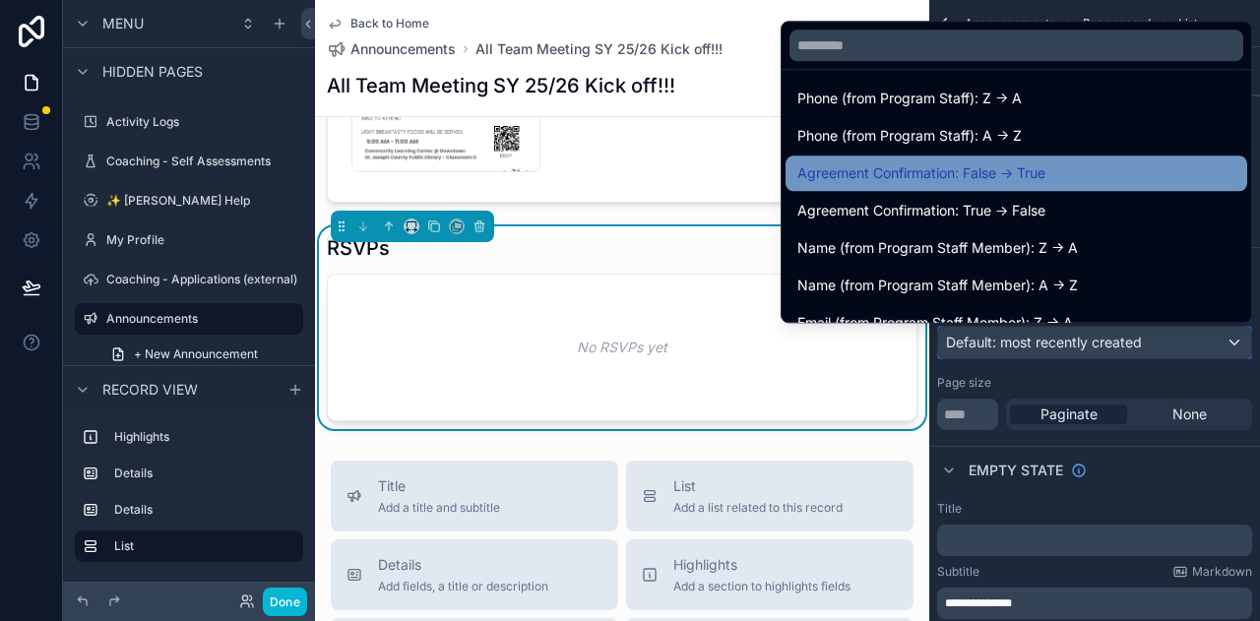
scroll to position [295, 0]
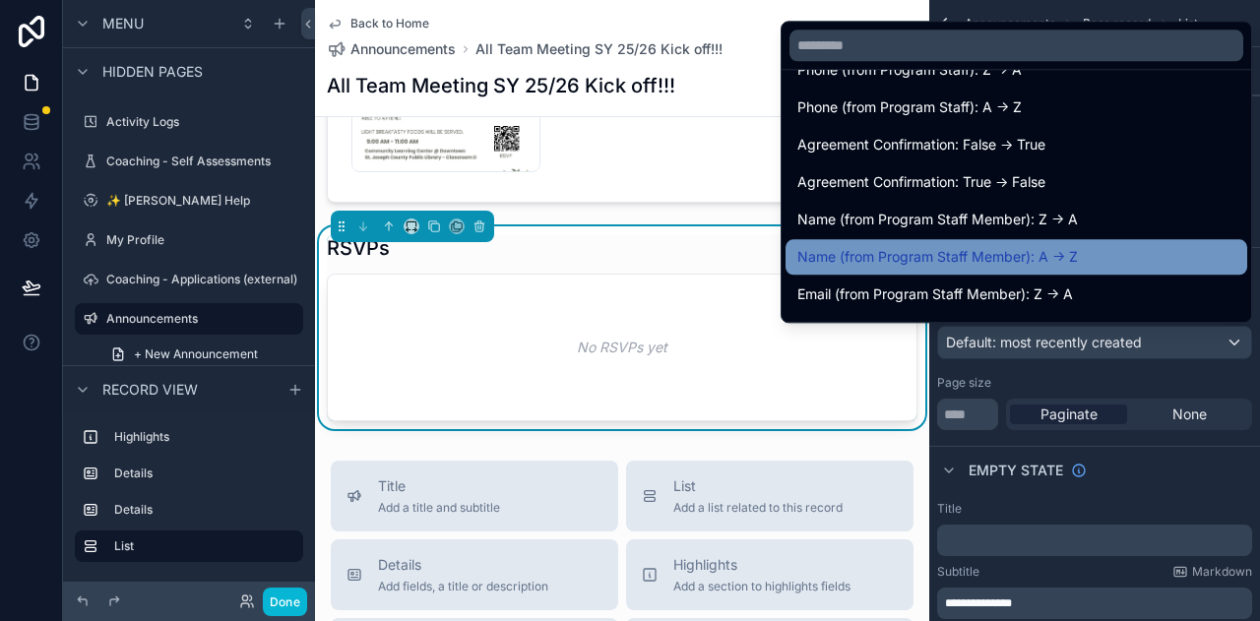
click at [1118, 259] on div "Name (from Program Staff Member): A -> Z" at bounding box center [1016, 257] width 438 height 24
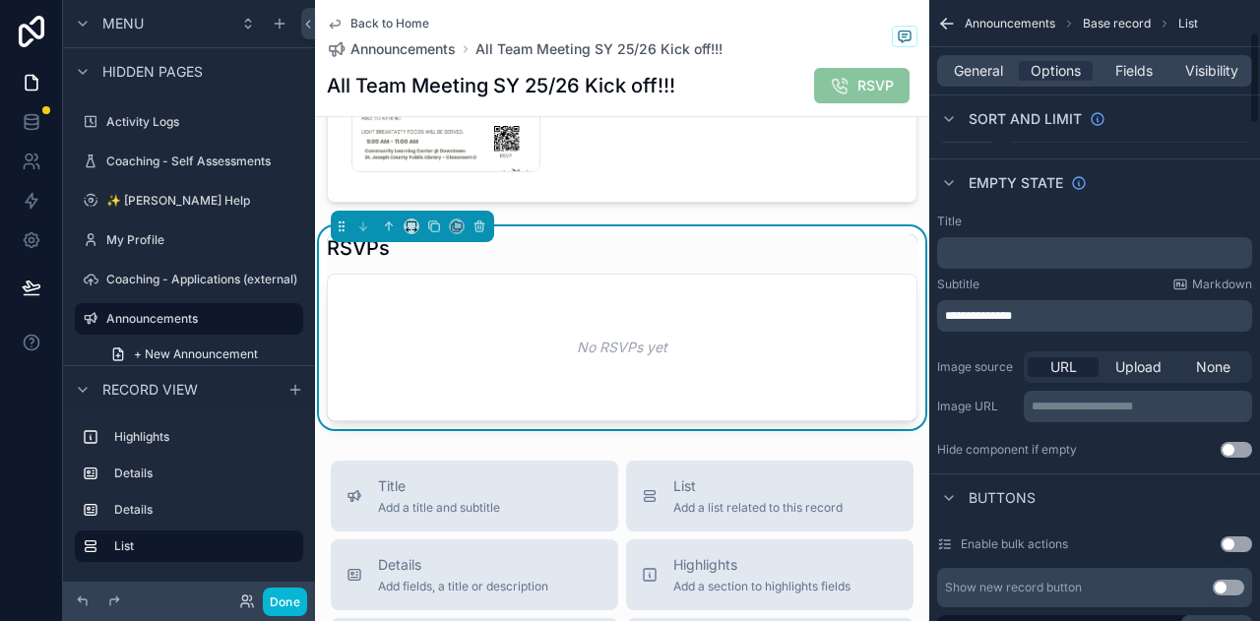
scroll to position [0, 0]
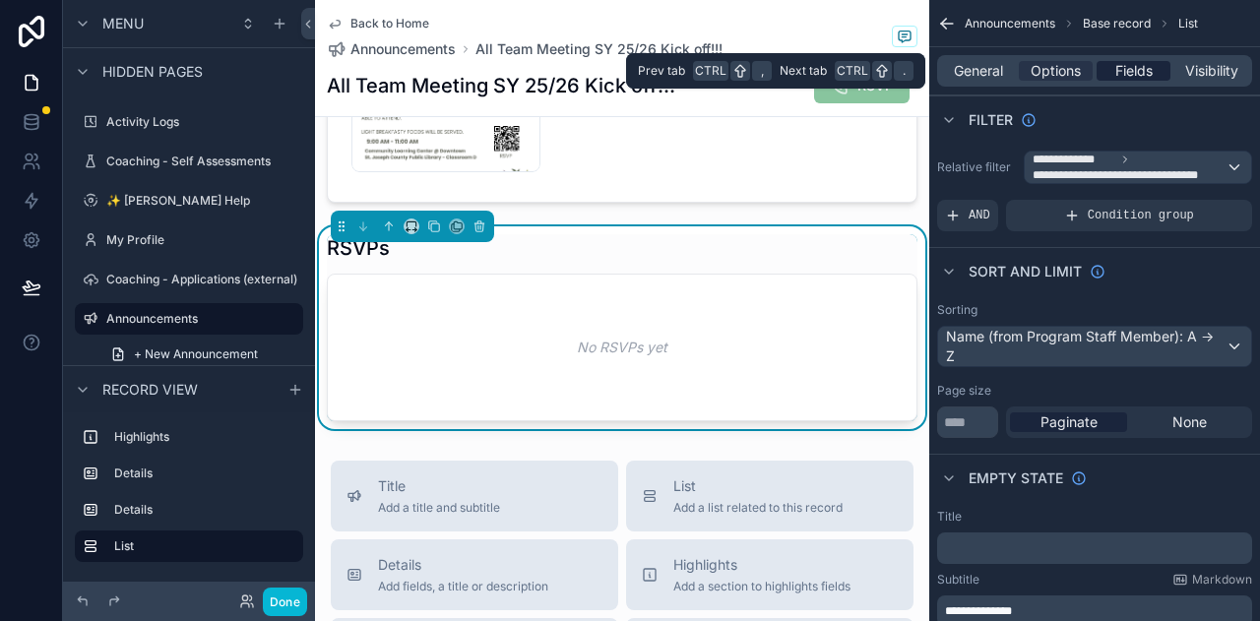
click at [1126, 62] on span "Fields" at bounding box center [1133, 71] width 37 height 20
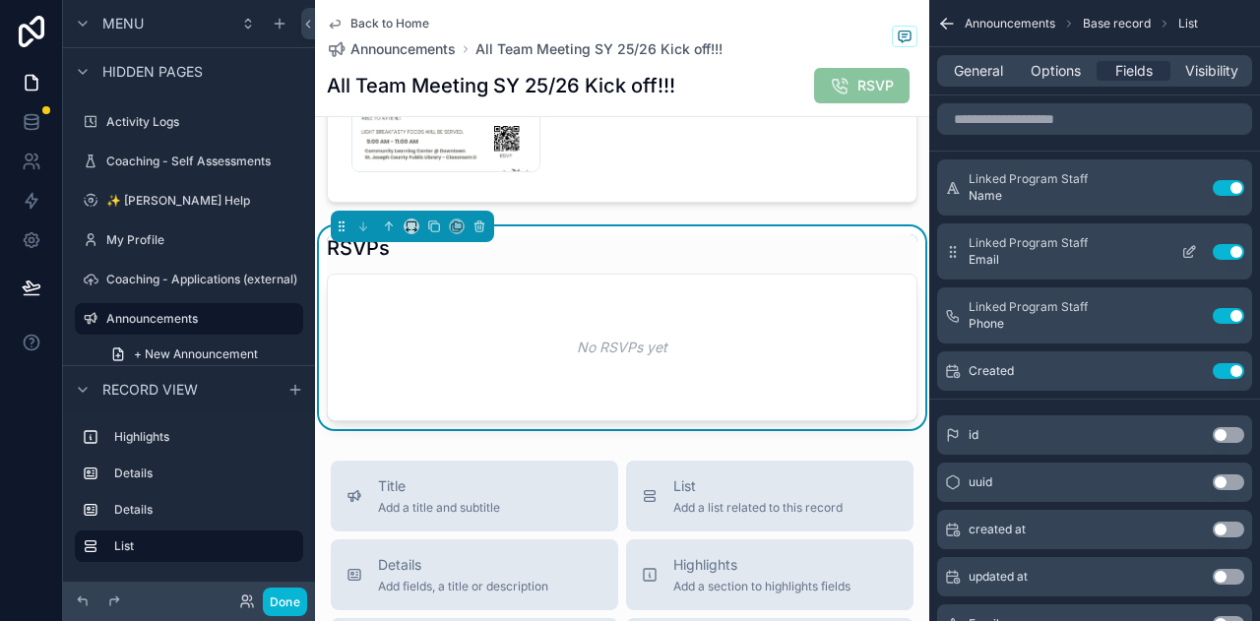
click at [1218, 254] on button "Use setting" at bounding box center [1228, 252] width 31 height 16
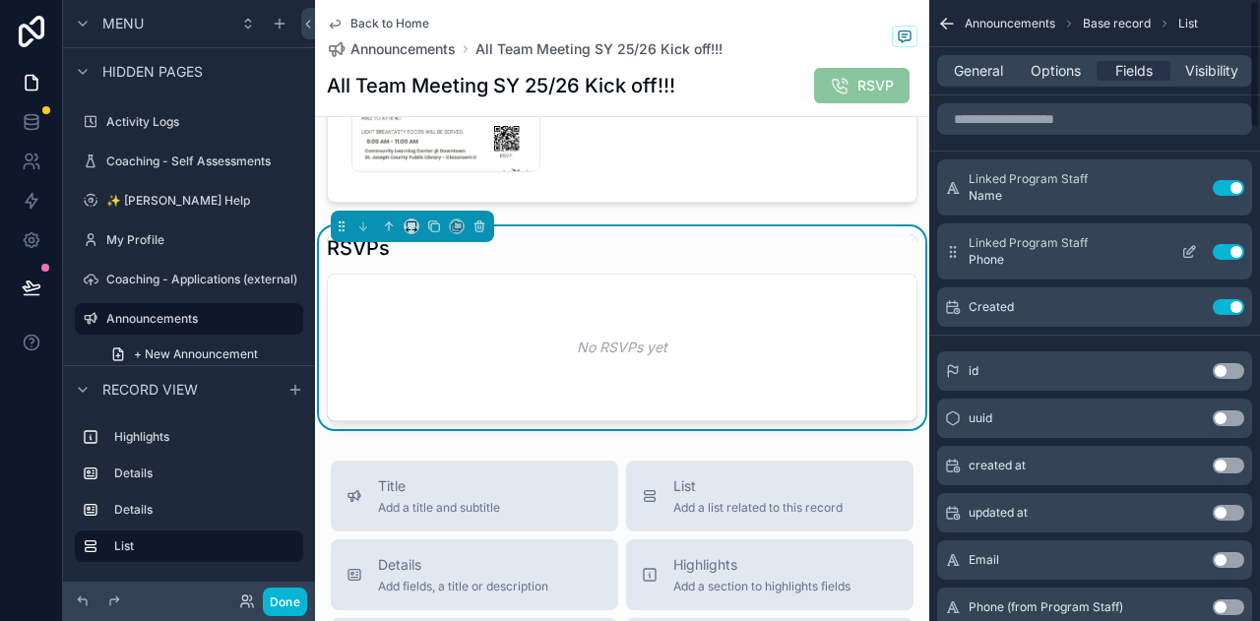
click at [1219, 251] on button "Use setting" at bounding box center [1228, 252] width 31 height 16
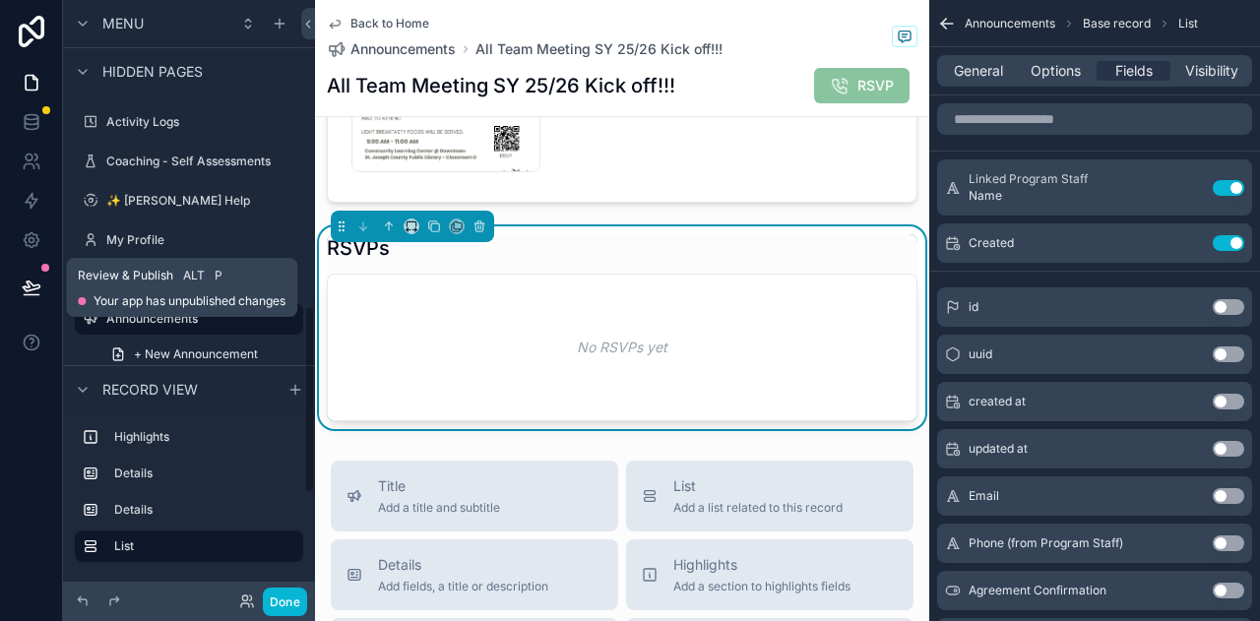
click at [31, 290] on icon at bounding box center [32, 288] width 20 height 20
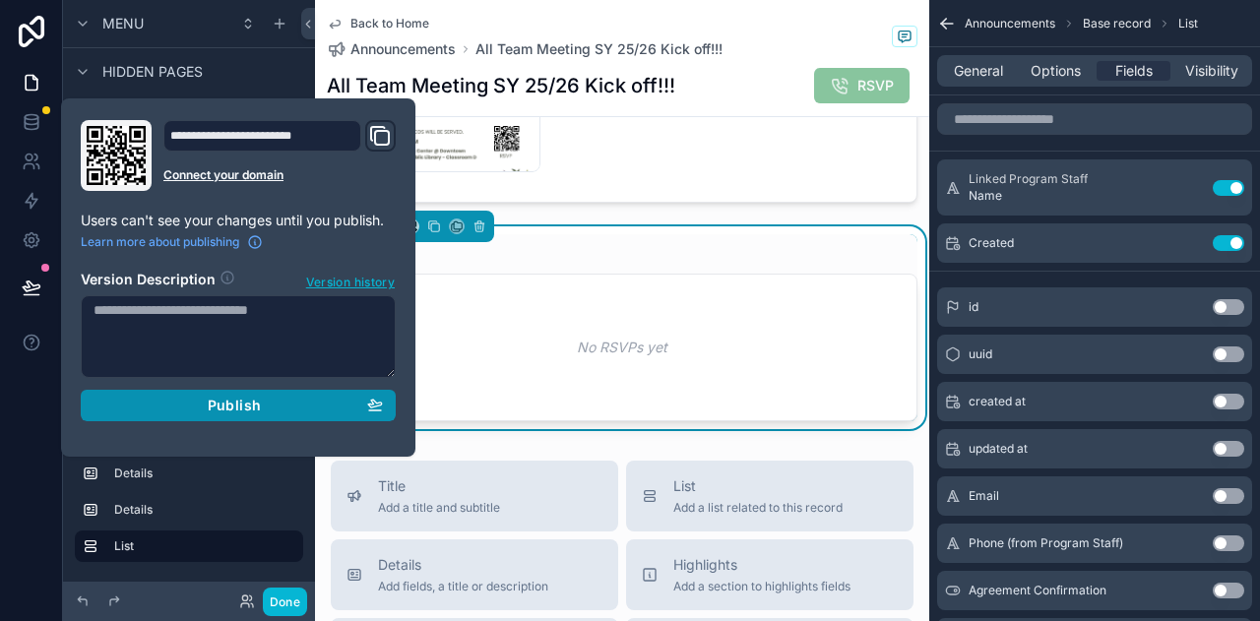
click at [206, 408] on div "Publish" at bounding box center [237, 406] width 289 height 18
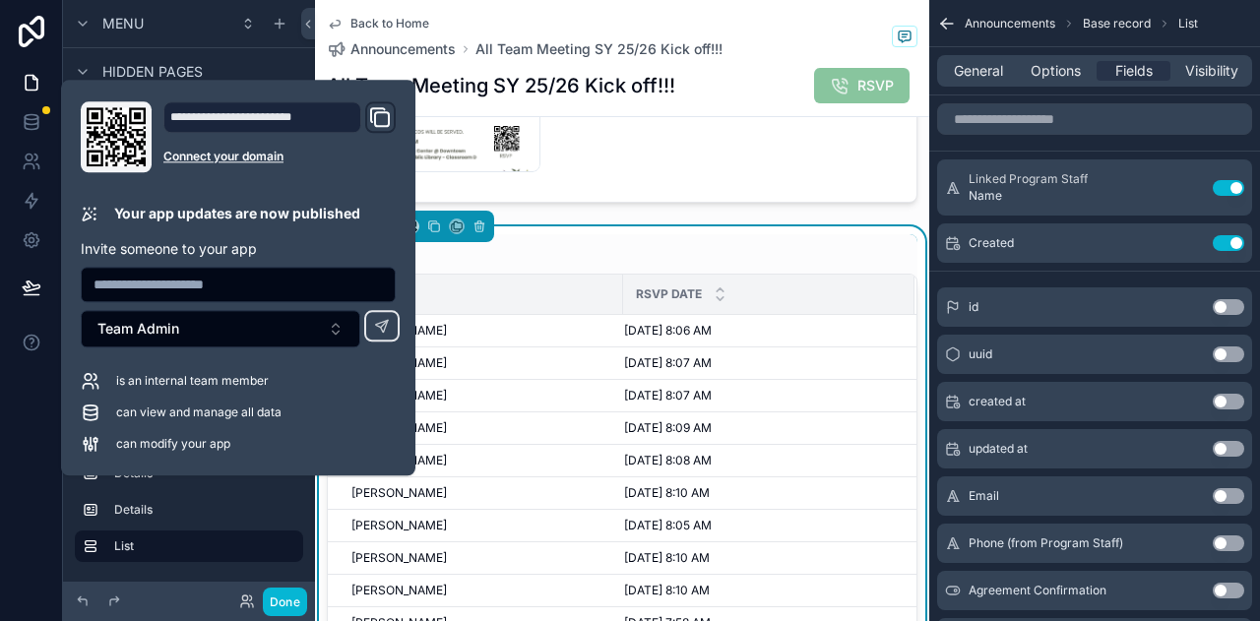
click at [6, 473] on div at bounding box center [31, 310] width 63 height 621
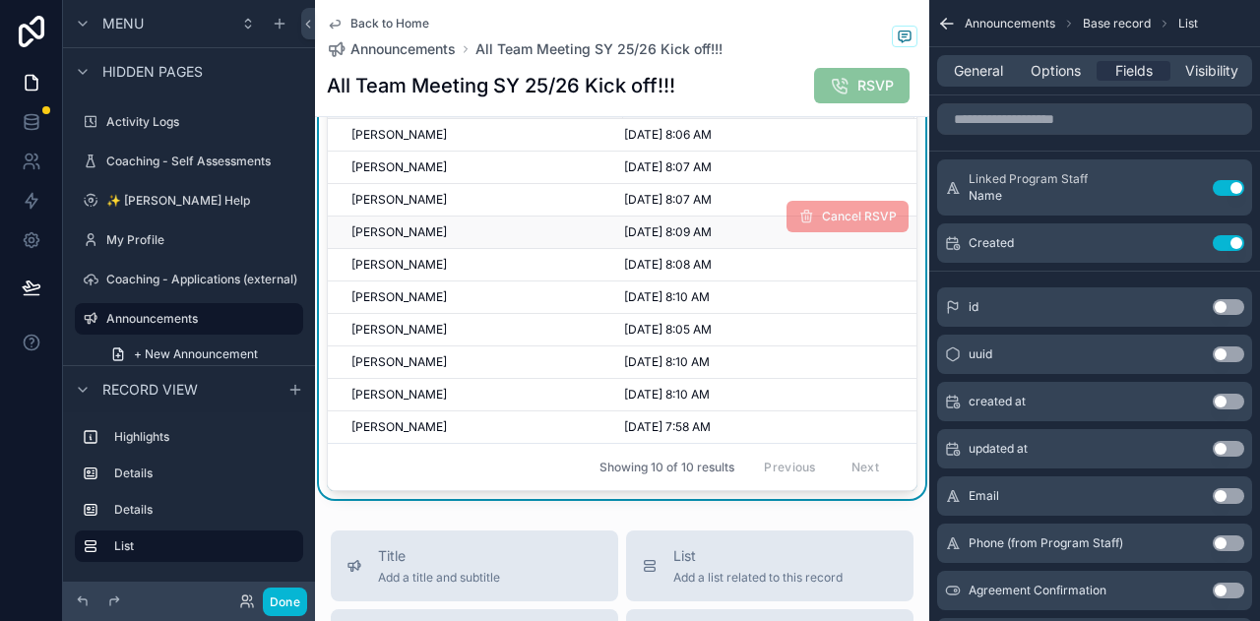
scroll to position [984, 0]
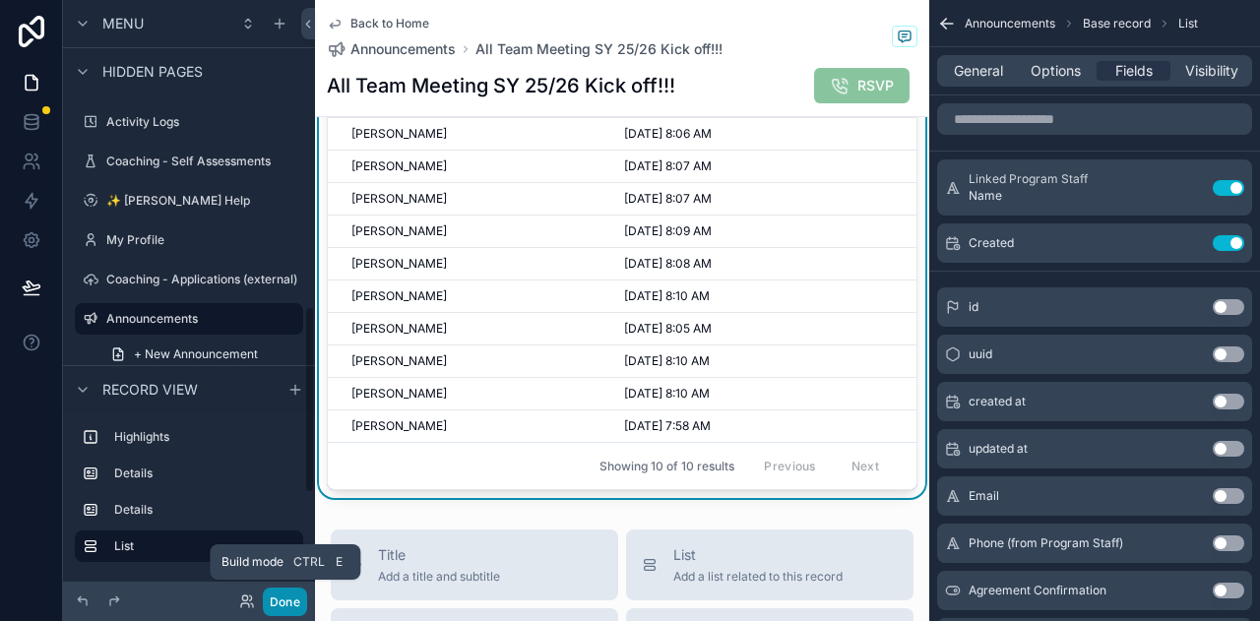
click at [284, 608] on button "Done" at bounding box center [285, 602] width 44 height 29
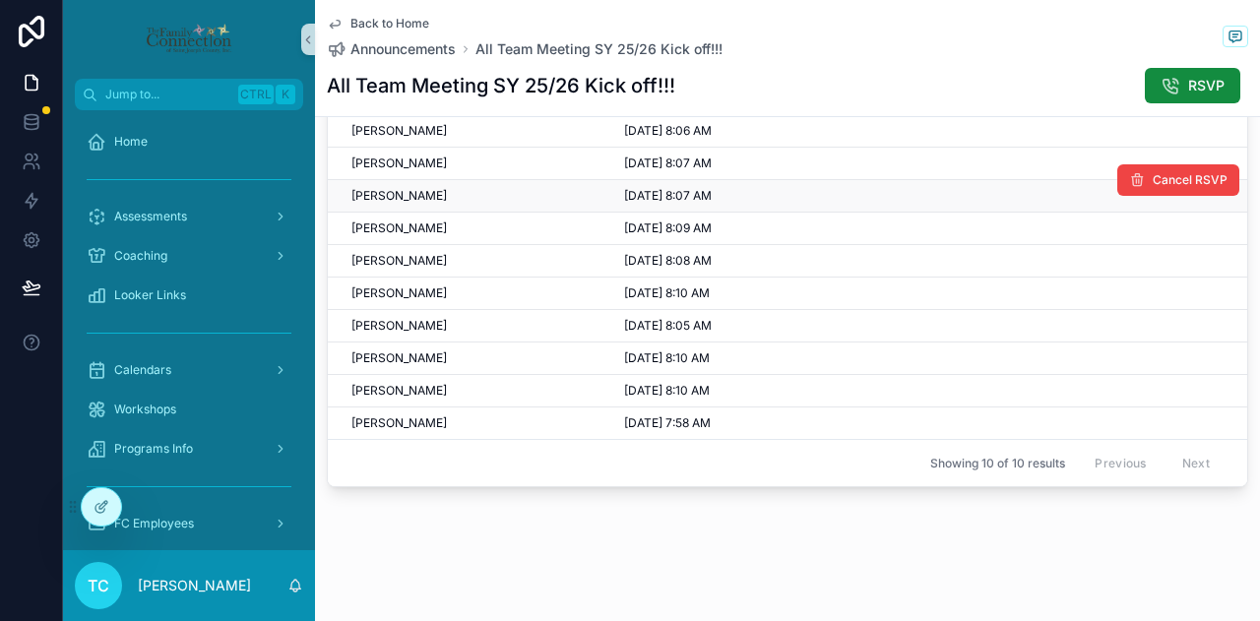
scroll to position [953, 0]
